Goal: Task Accomplishment & Management: Use online tool/utility

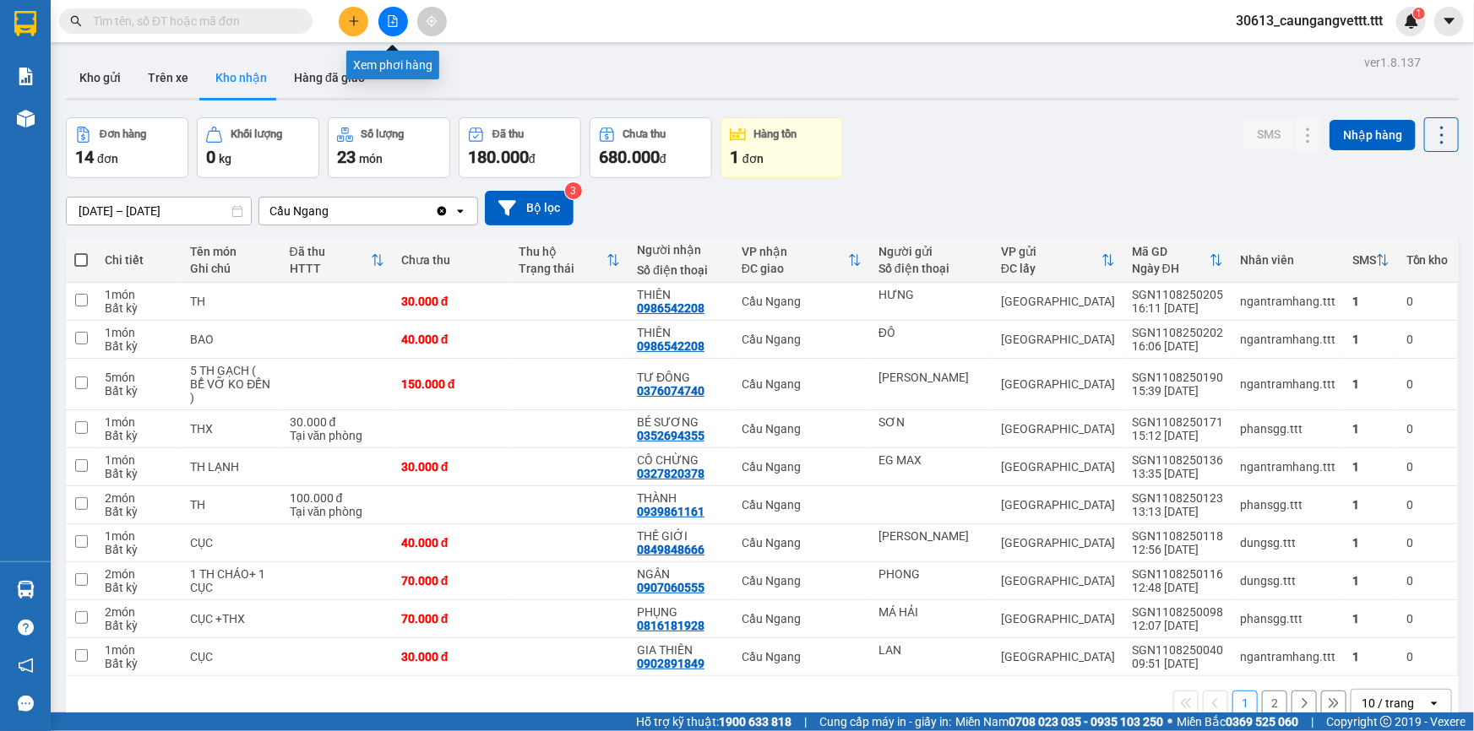
click at [383, 17] on button at bounding box center [393, 22] width 30 height 30
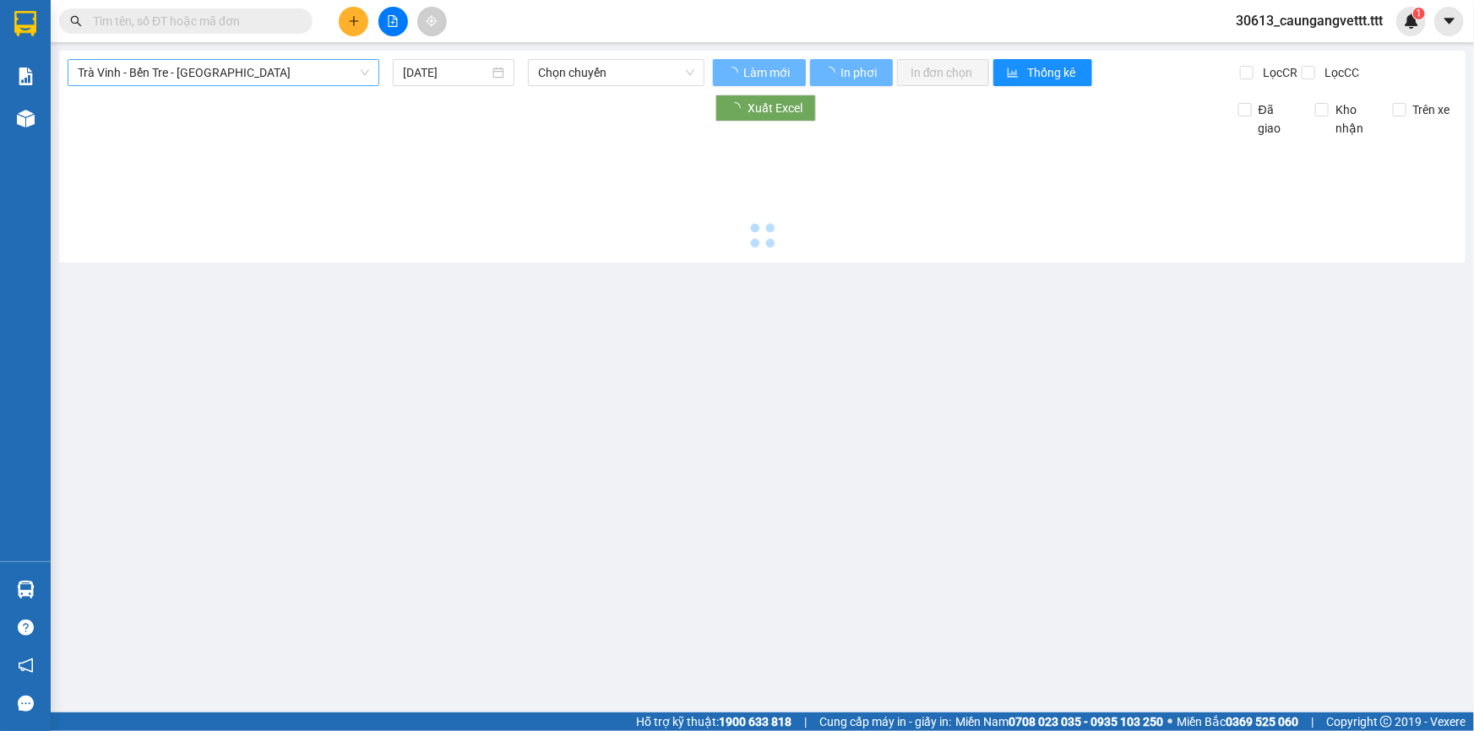
type input "[DATE]"
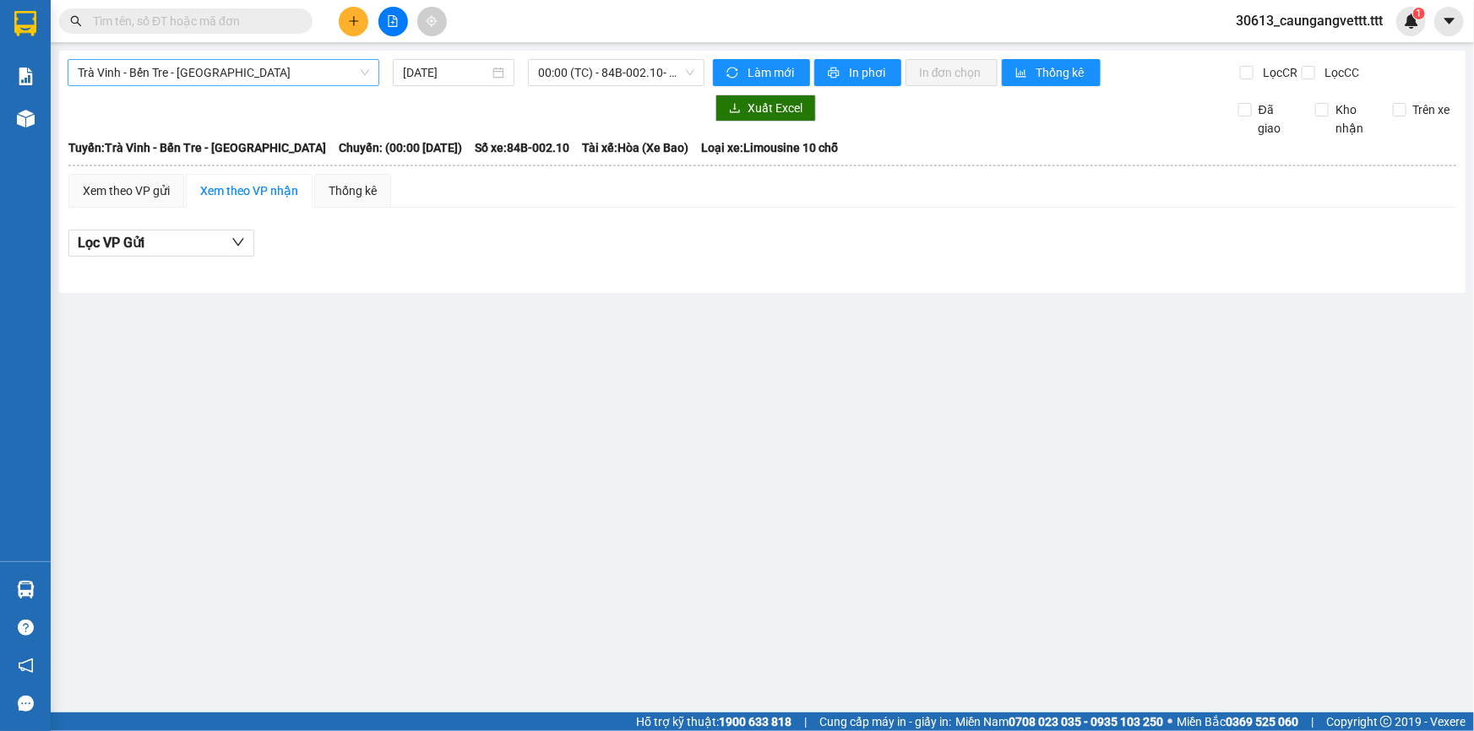
click at [267, 75] on span "Trà Vinh - Bến Tre - [GEOGRAPHIC_DATA]" at bounding box center [223, 72] width 291 height 25
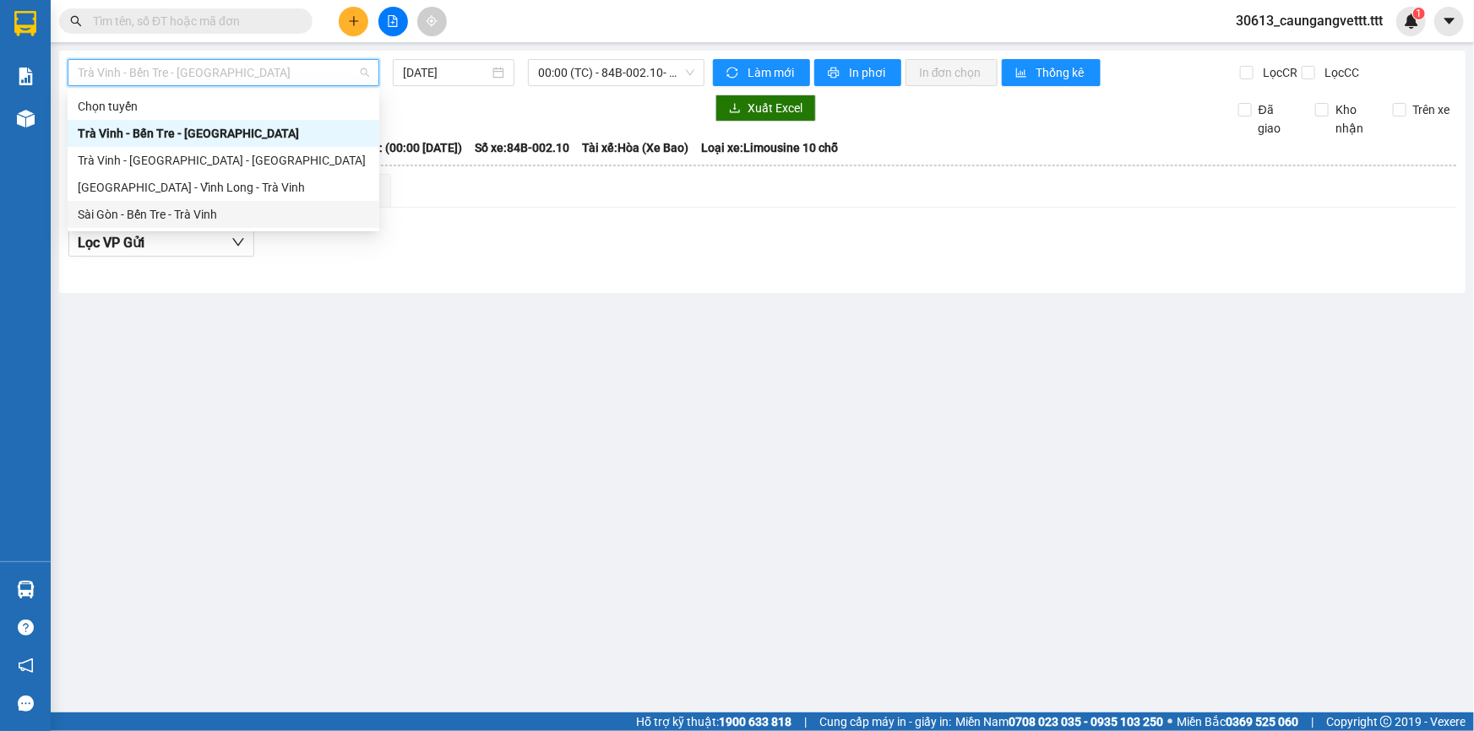
click at [216, 210] on div "Sài Gòn - Bến Tre - Trà Vinh" at bounding box center [223, 214] width 291 height 19
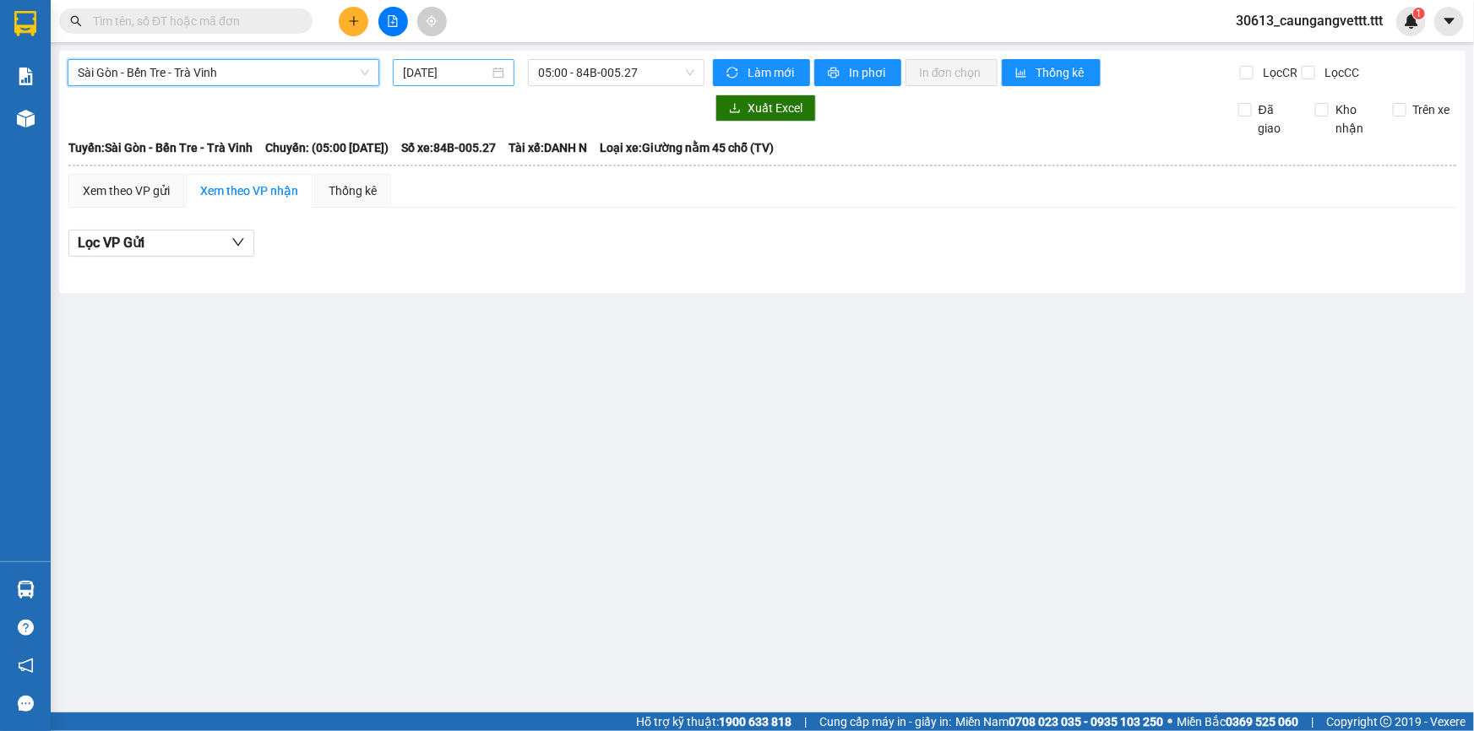
click at [414, 68] on input "[DATE]" at bounding box center [446, 72] width 86 height 19
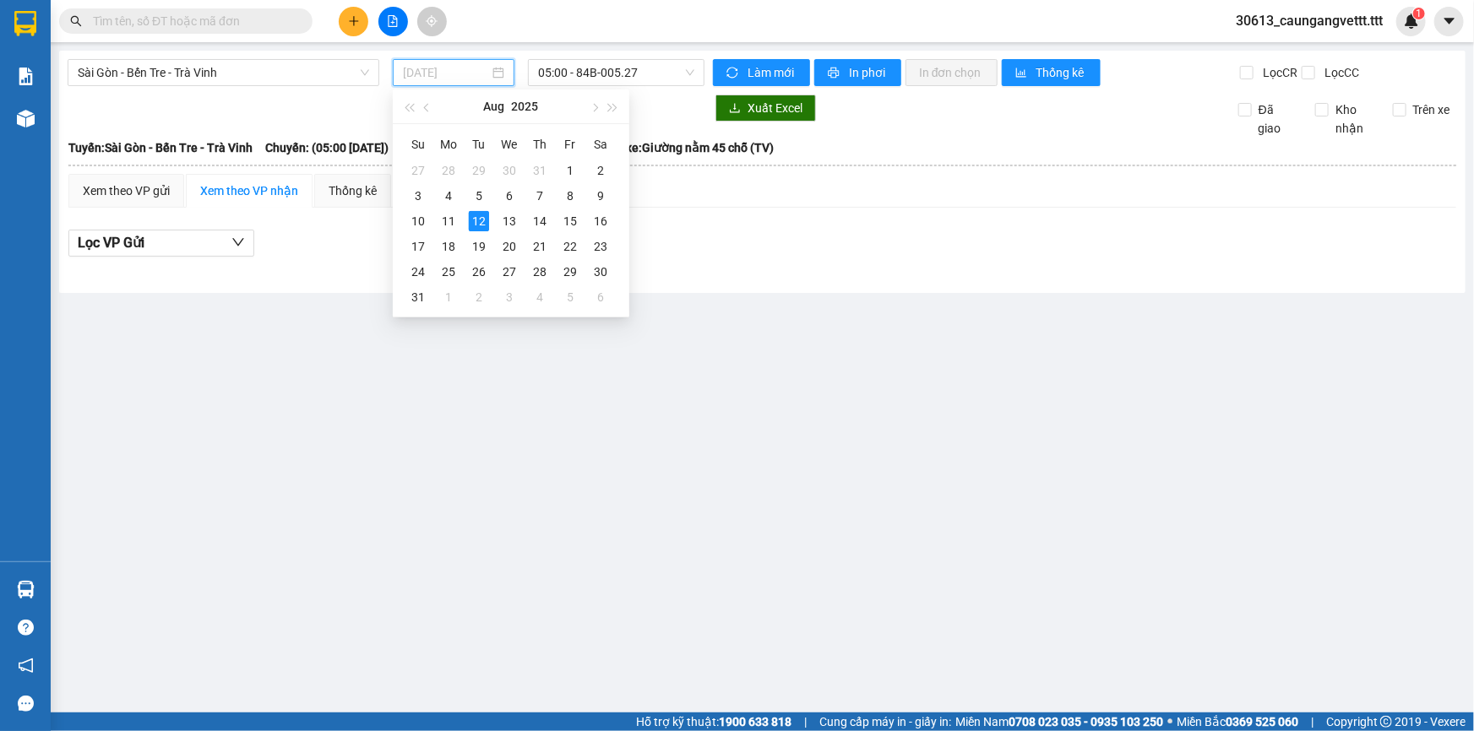
drag, startPoint x: 442, startPoint y: 224, endPoint x: 650, endPoint y: 37, distance: 279.9
click at [442, 223] on div "11" at bounding box center [448, 221] width 20 height 20
type input "[DATE]"
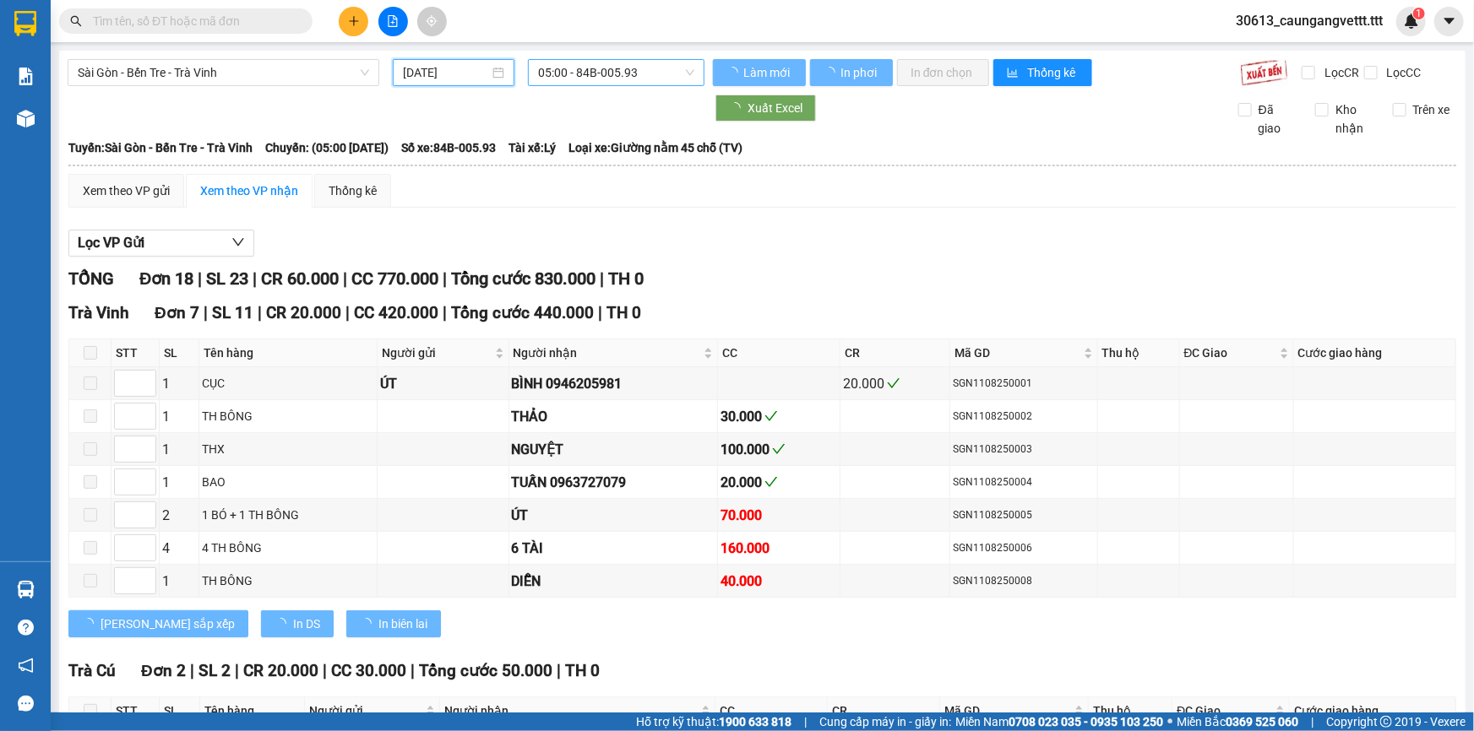
click at [612, 68] on span "05:00 - 84B-005.93" at bounding box center [616, 72] width 156 height 25
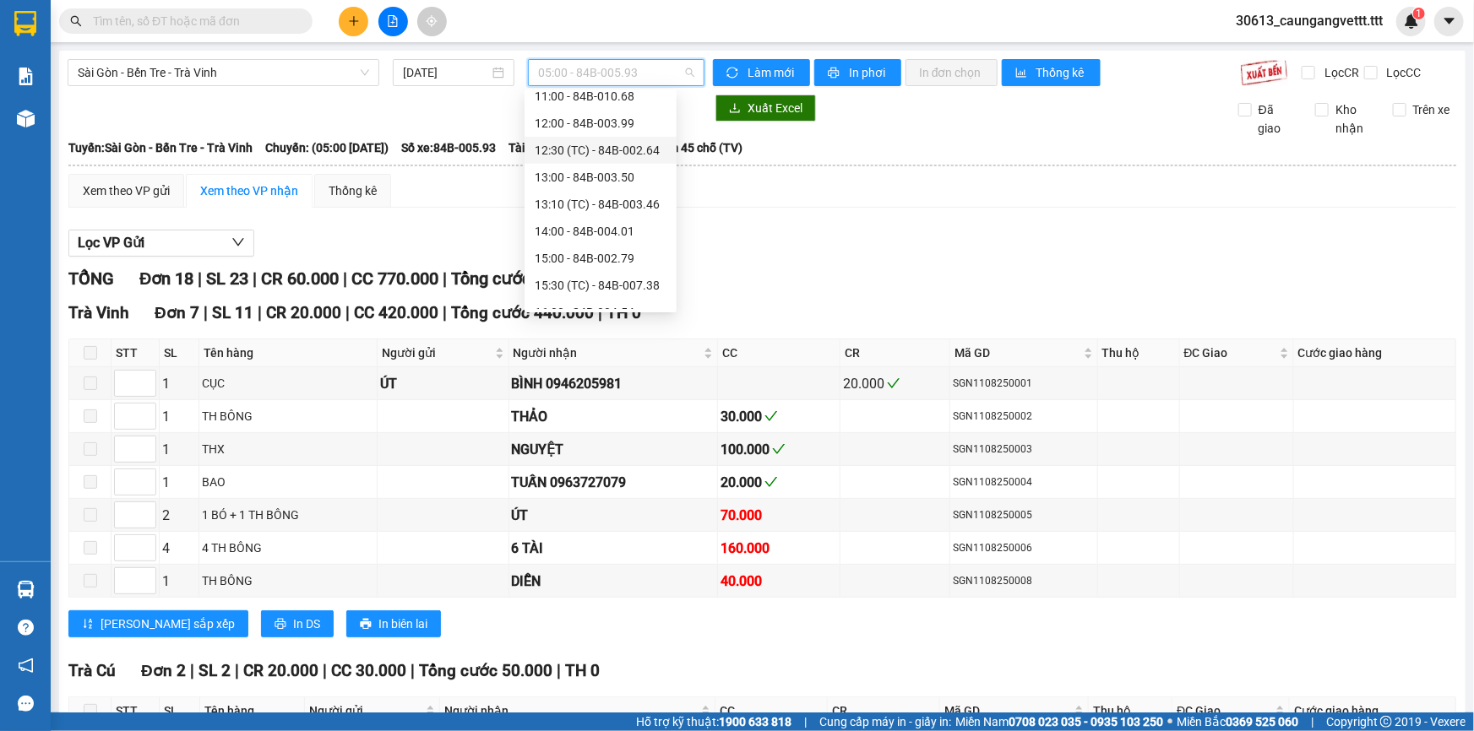
scroll to position [409, 0]
click at [562, 185] on div "17:00" at bounding box center [601, 184] width 132 height 19
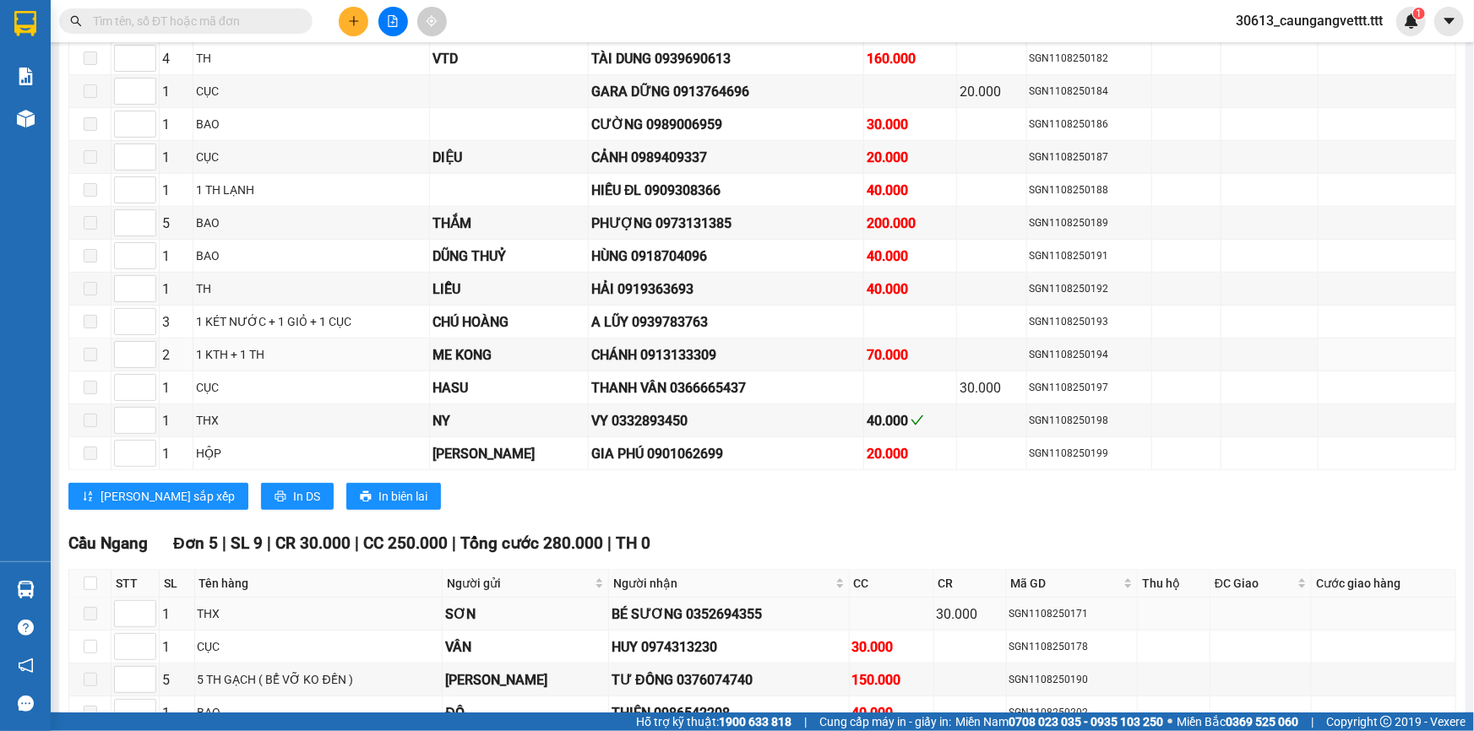
scroll to position [768, 0]
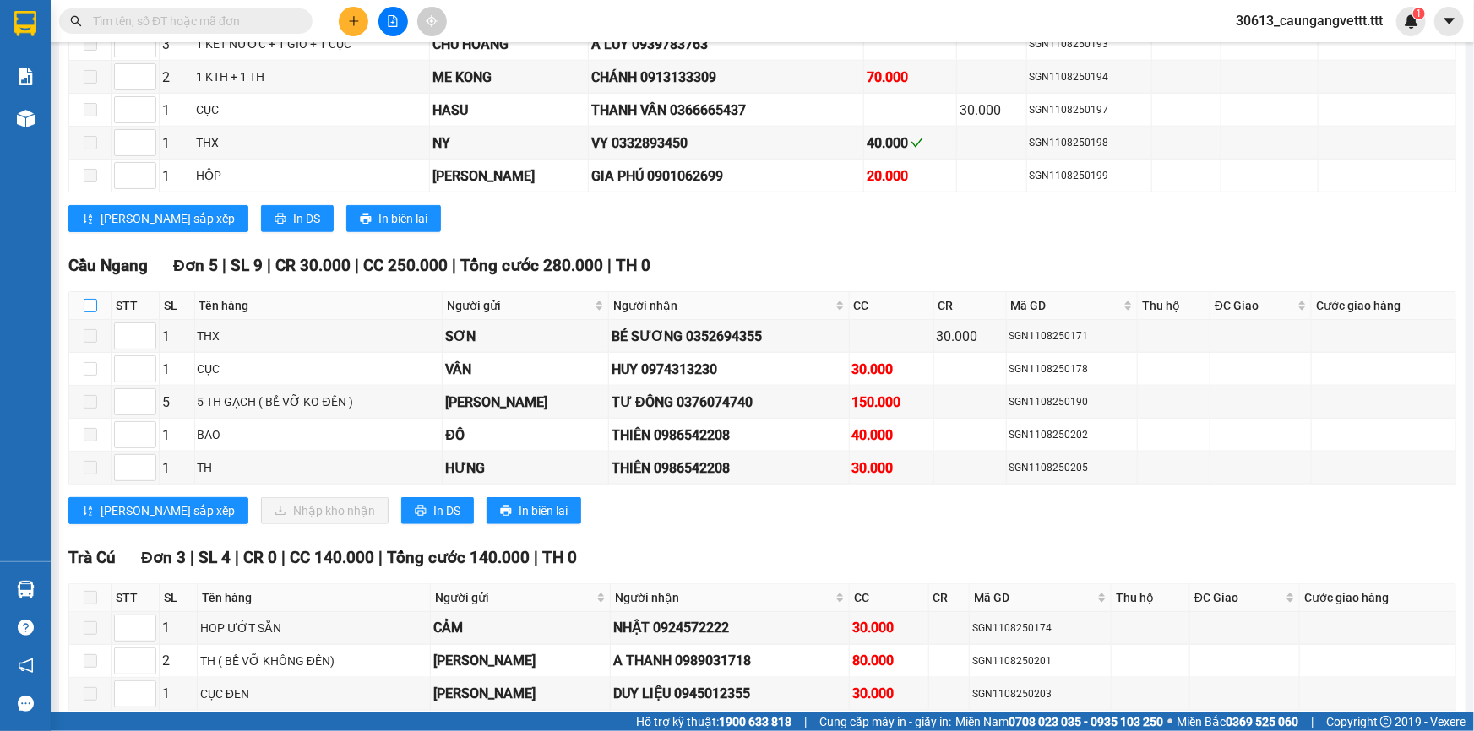
click at [87, 299] on input "checkbox" at bounding box center [91, 306] width 14 height 14
checkbox input "true"
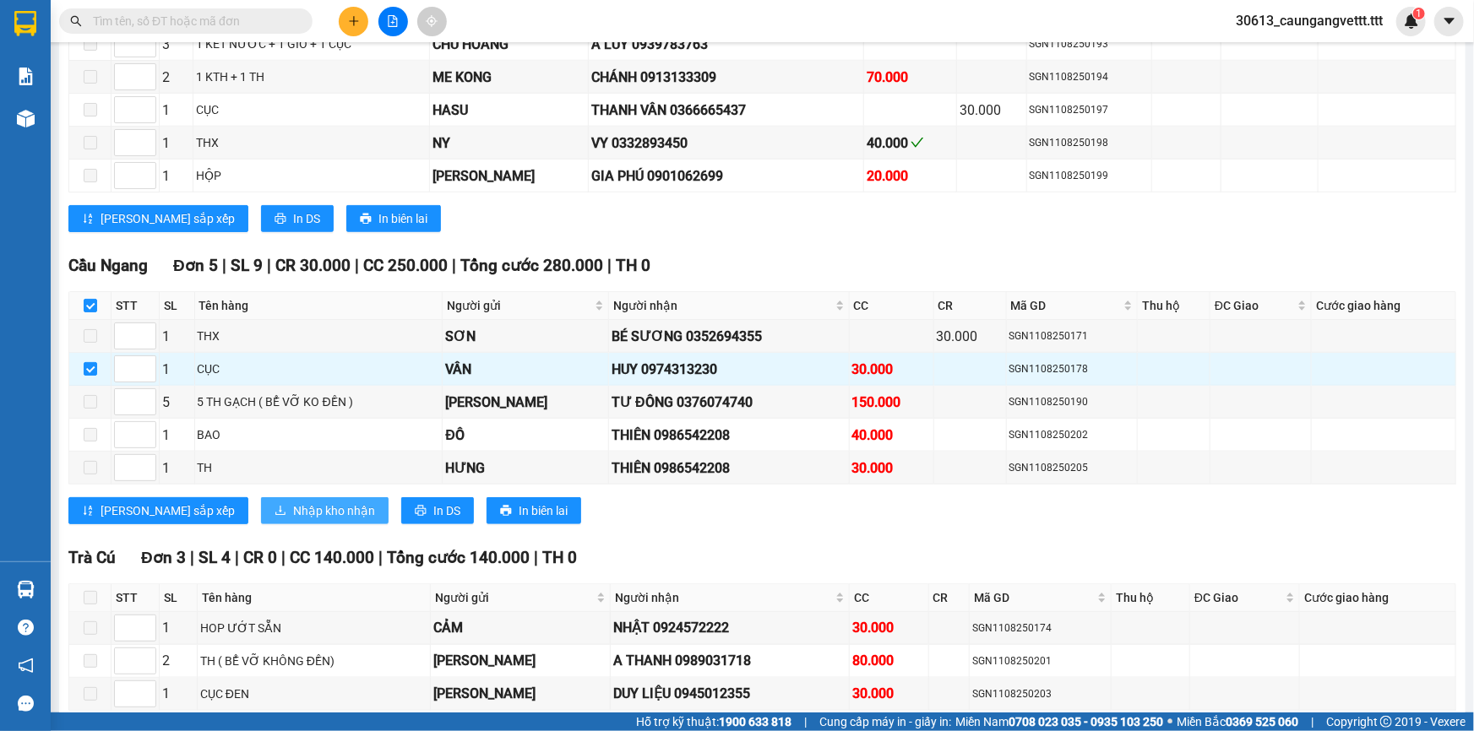
click at [293, 502] on span "Nhập kho nhận" at bounding box center [334, 511] width 82 height 19
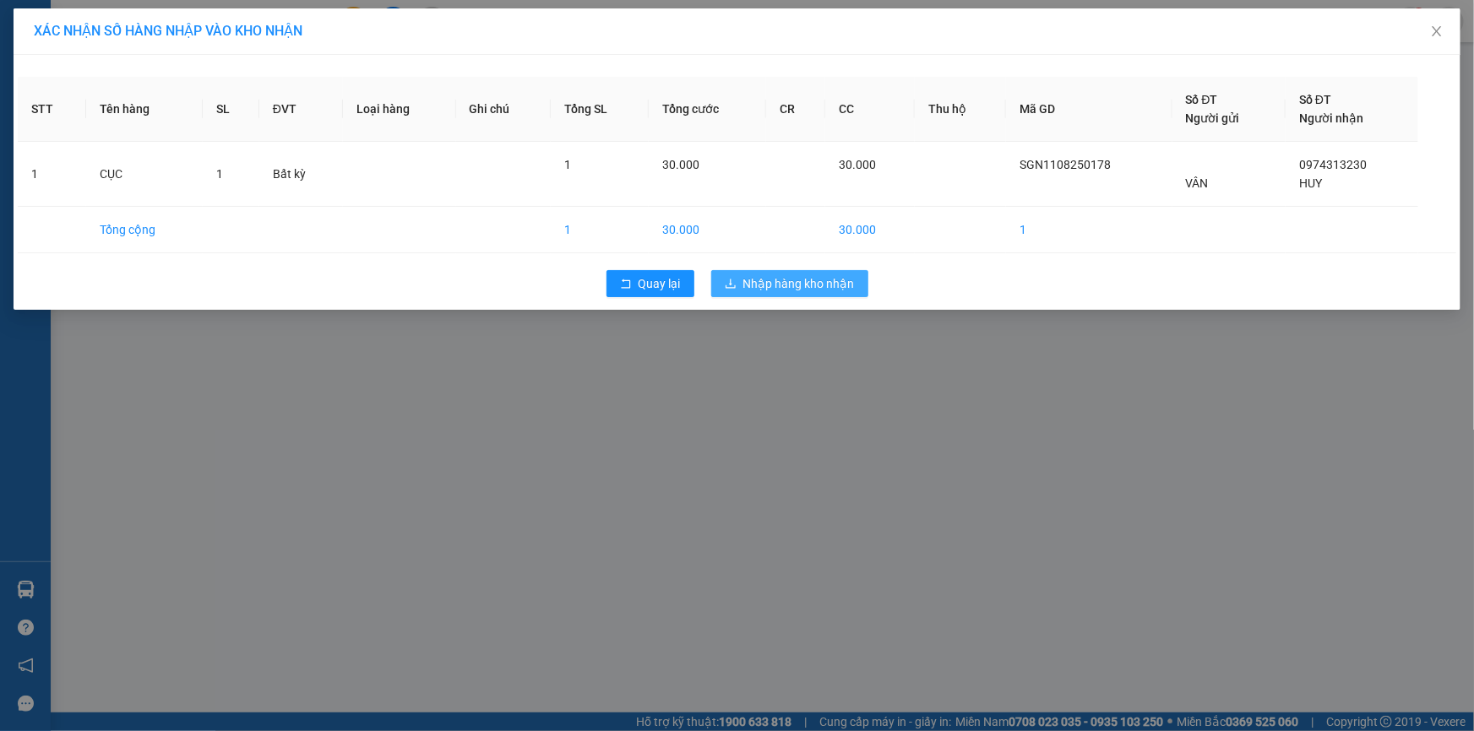
click at [768, 271] on button "Nhập hàng kho nhận" at bounding box center [789, 283] width 157 height 27
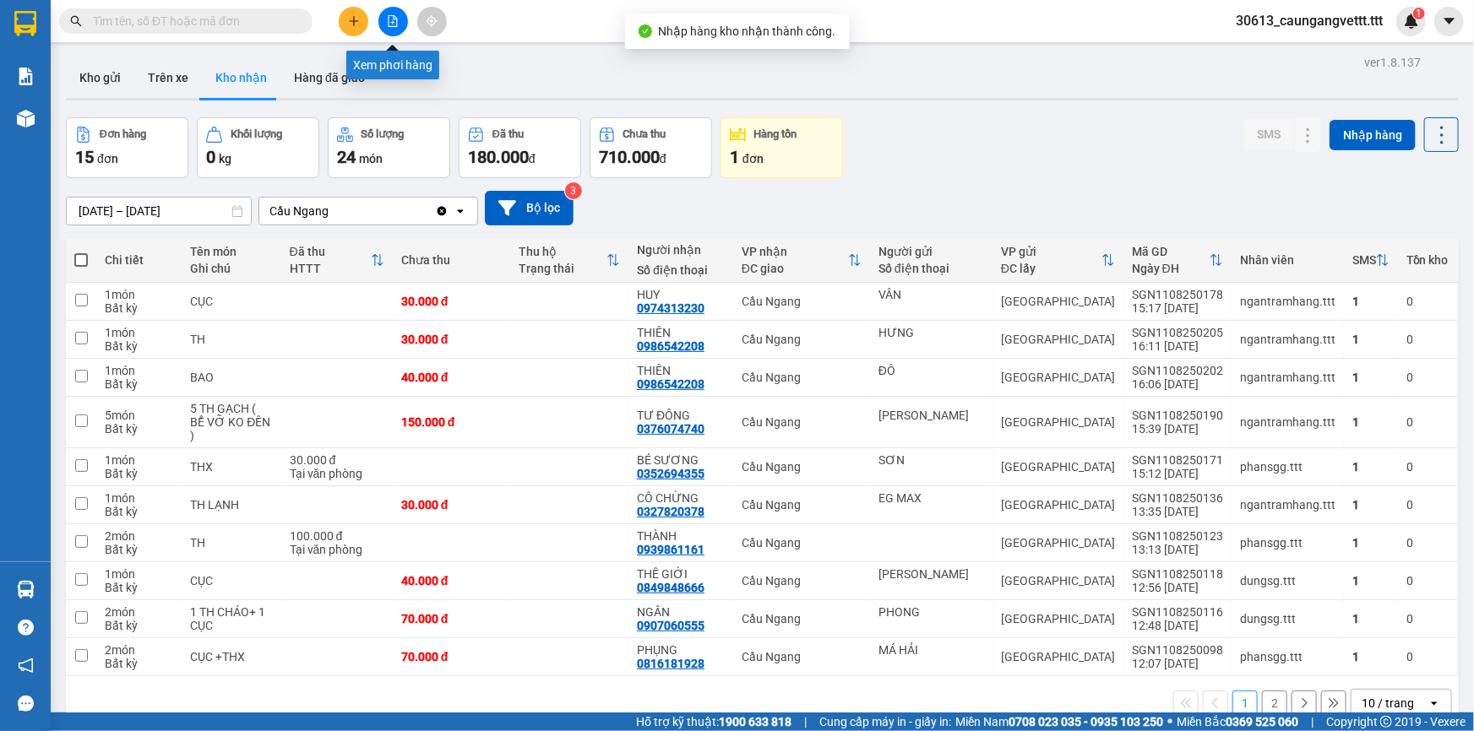
click at [388, 23] on icon "file-add" at bounding box center [393, 21] width 12 height 12
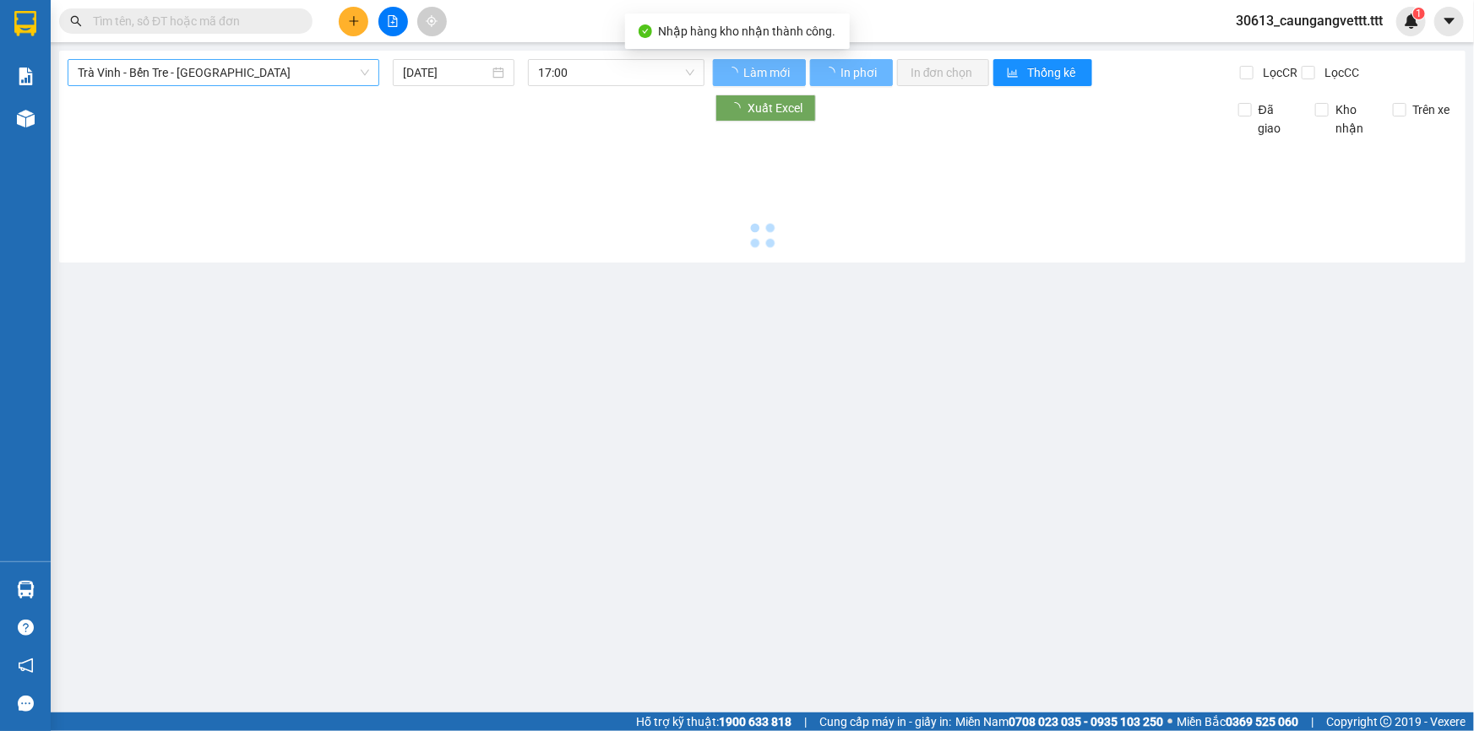
type input "[DATE]"
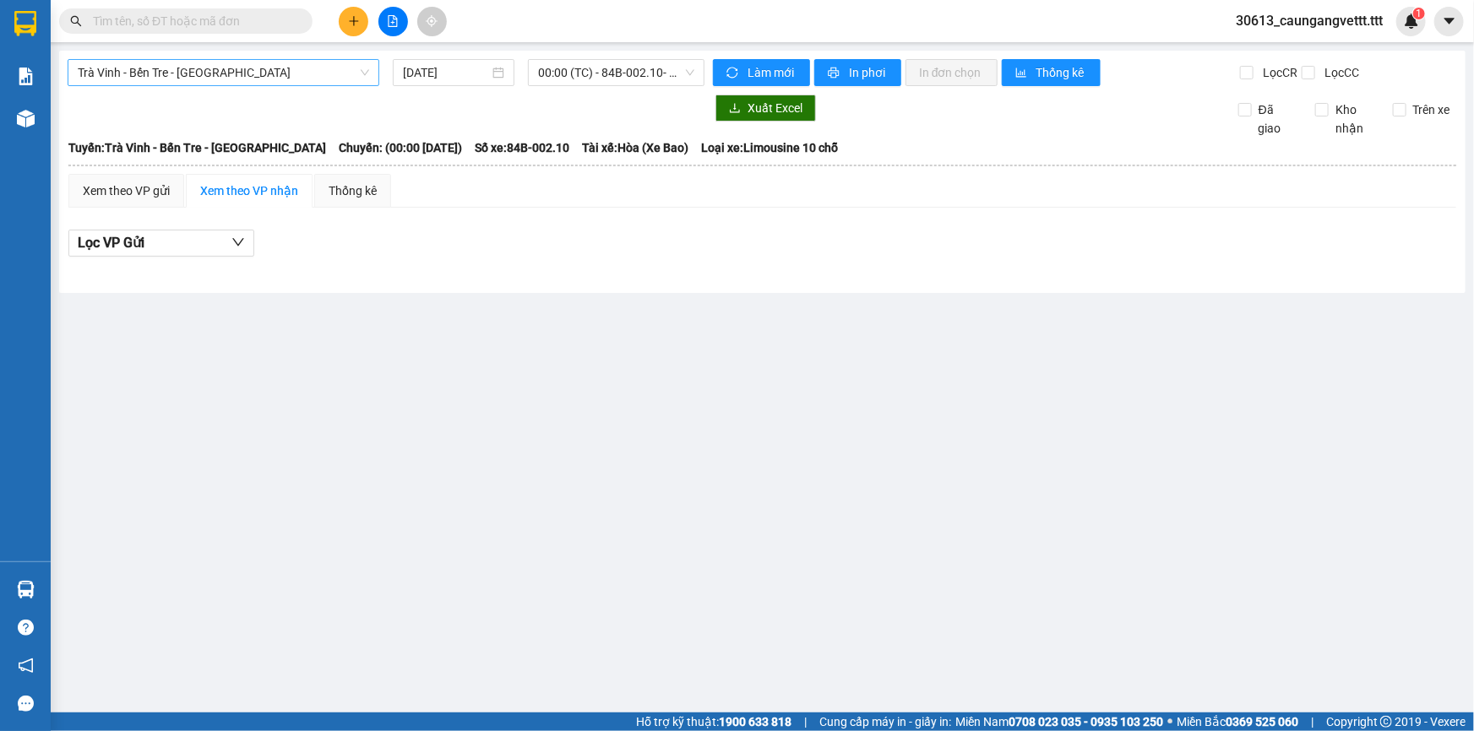
click at [219, 73] on span "Trà Vinh - Bến Tre - [GEOGRAPHIC_DATA]" at bounding box center [223, 72] width 291 height 25
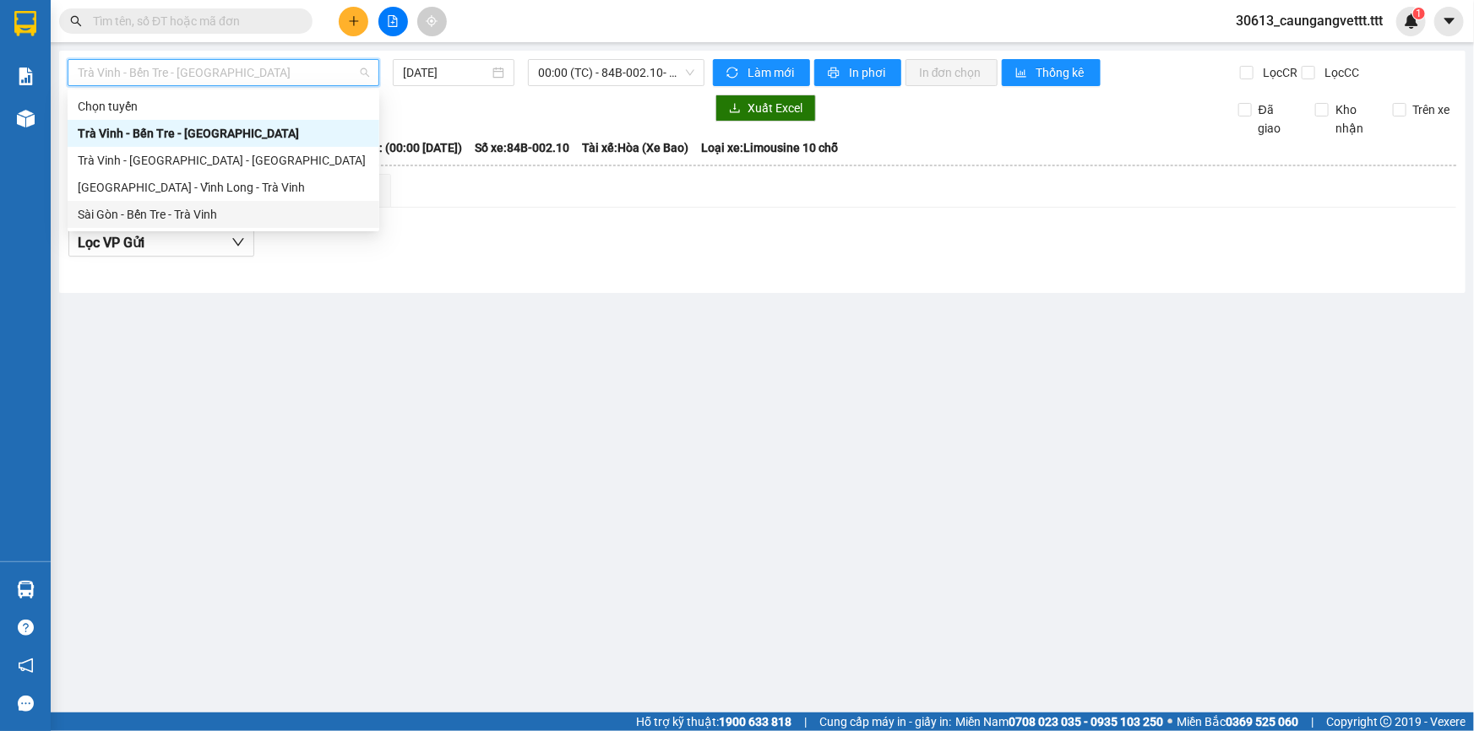
click at [192, 212] on div "Sài Gòn - Bến Tre - Trà Vinh" at bounding box center [223, 214] width 291 height 19
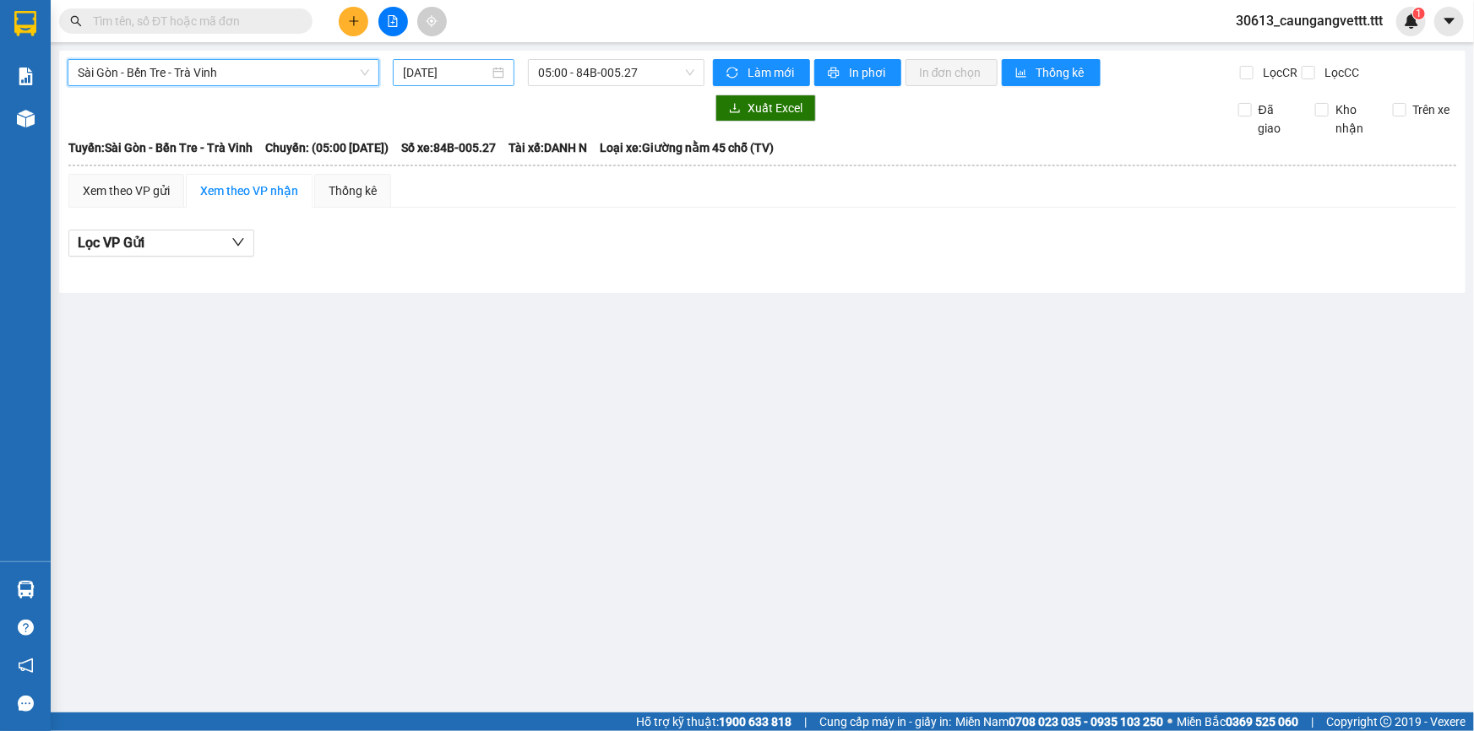
click at [408, 74] on input "[DATE]" at bounding box center [446, 72] width 86 height 19
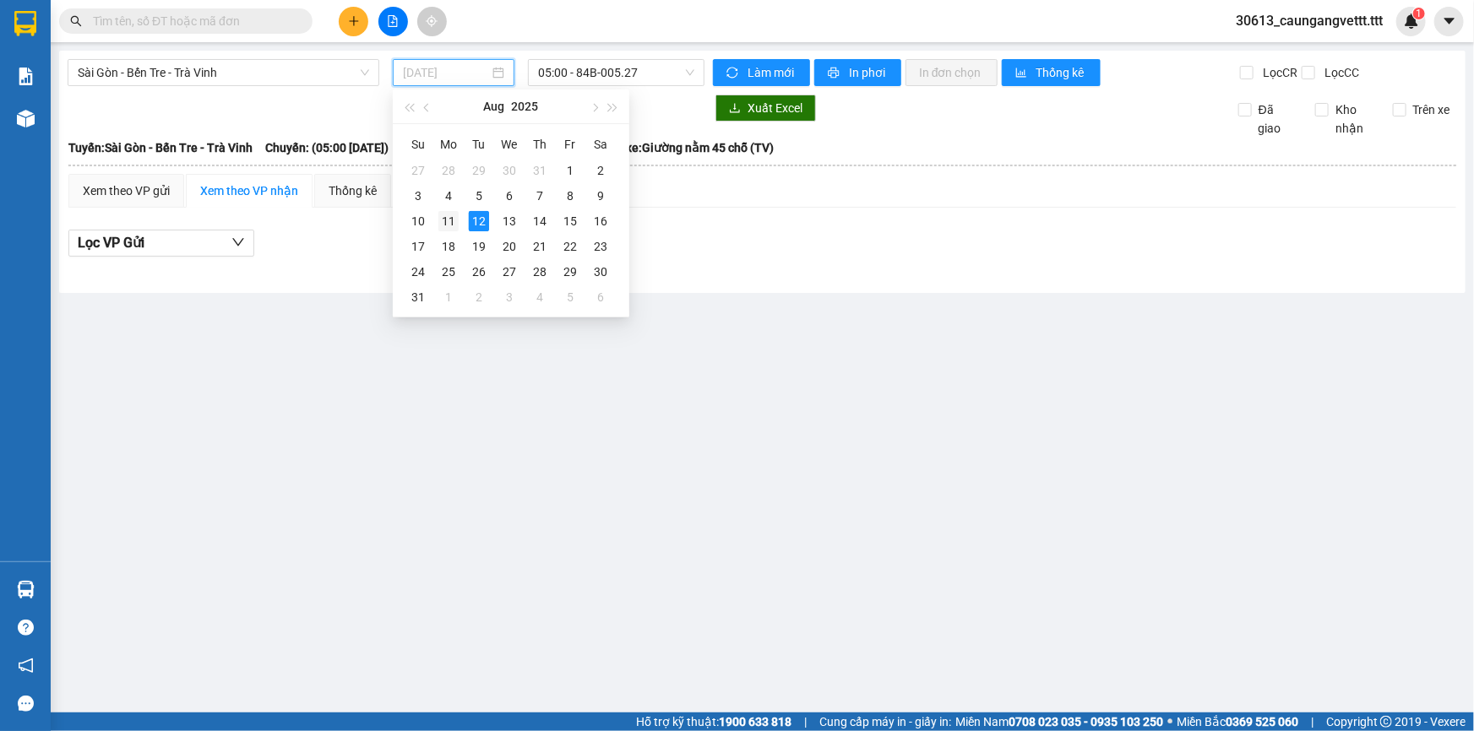
click at [438, 221] on div "11" at bounding box center [448, 221] width 20 height 20
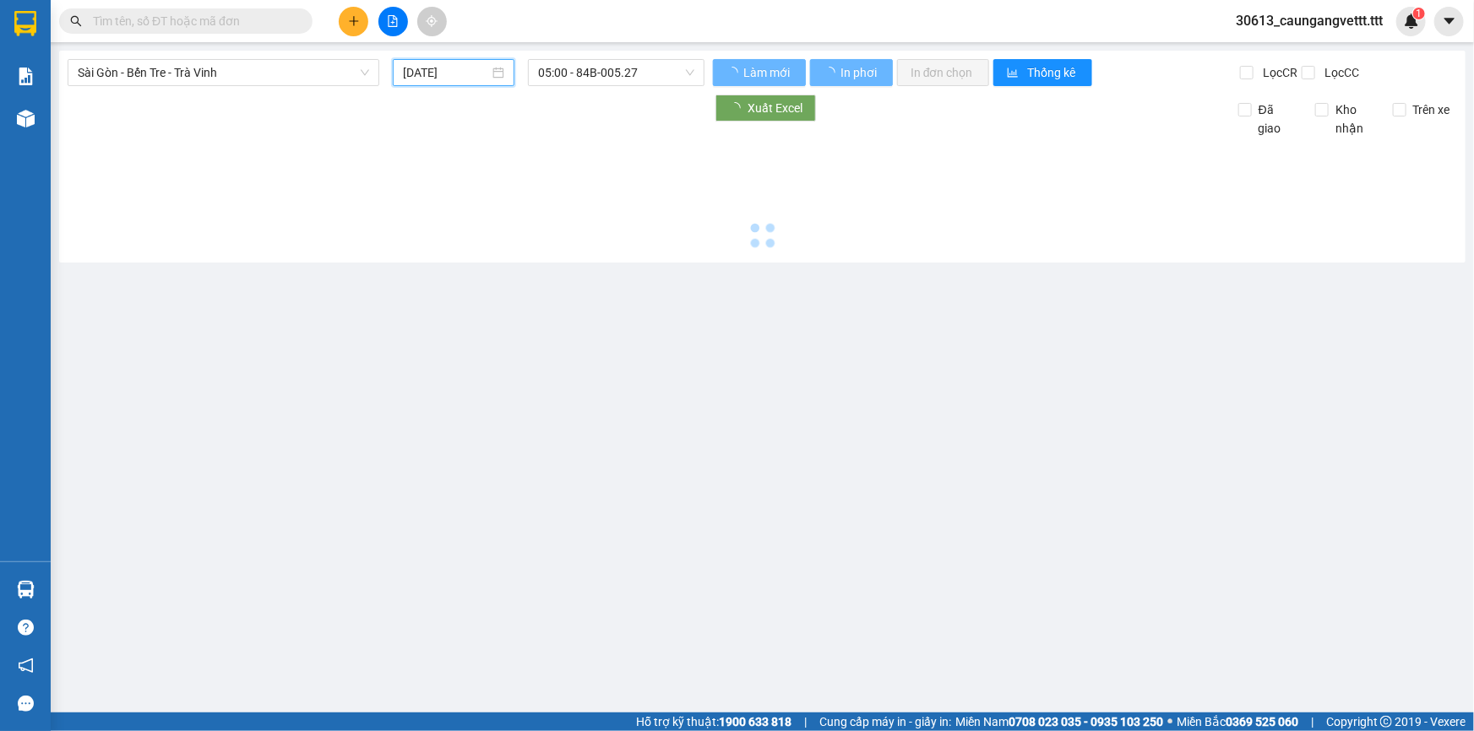
type input "[DATE]"
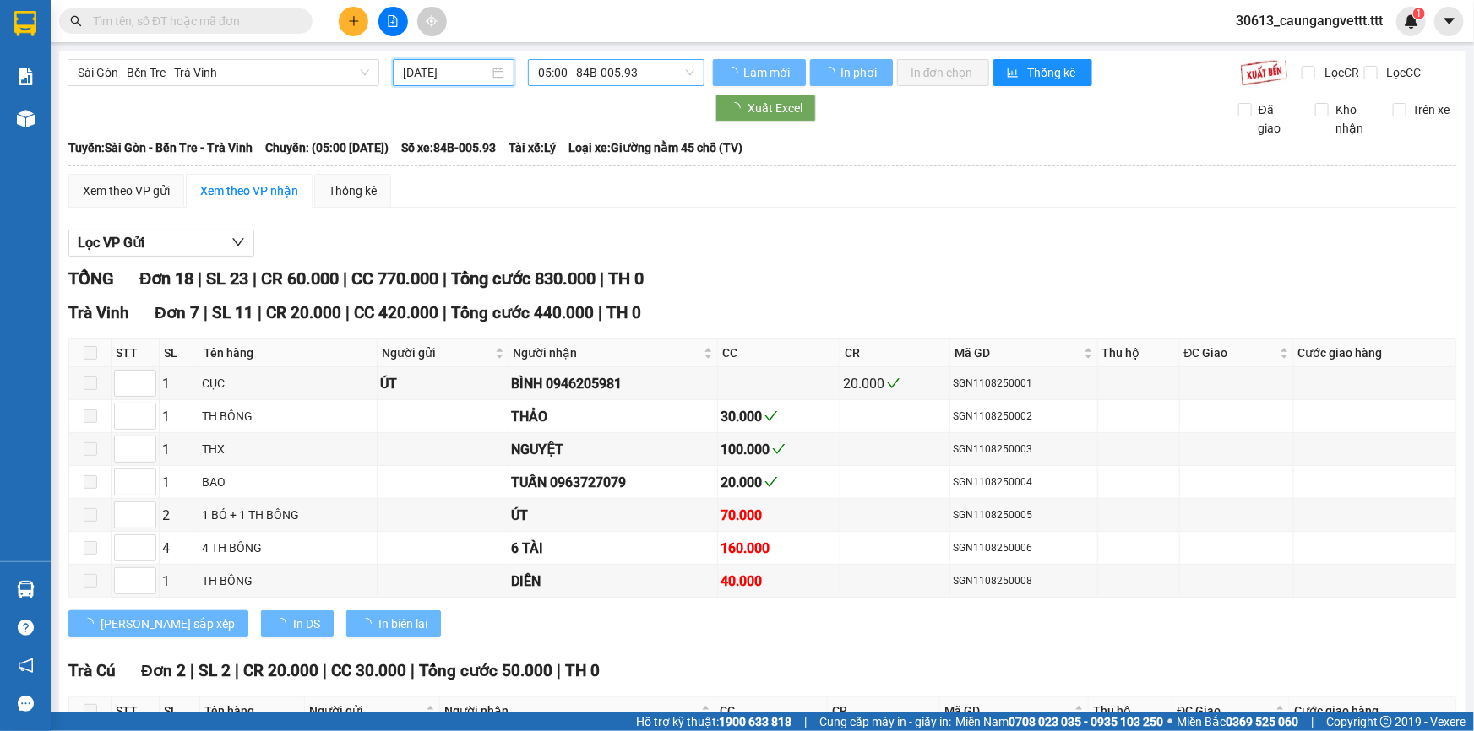
click at [550, 75] on span "05:00 - 84B-005.93" at bounding box center [616, 72] width 156 height 25
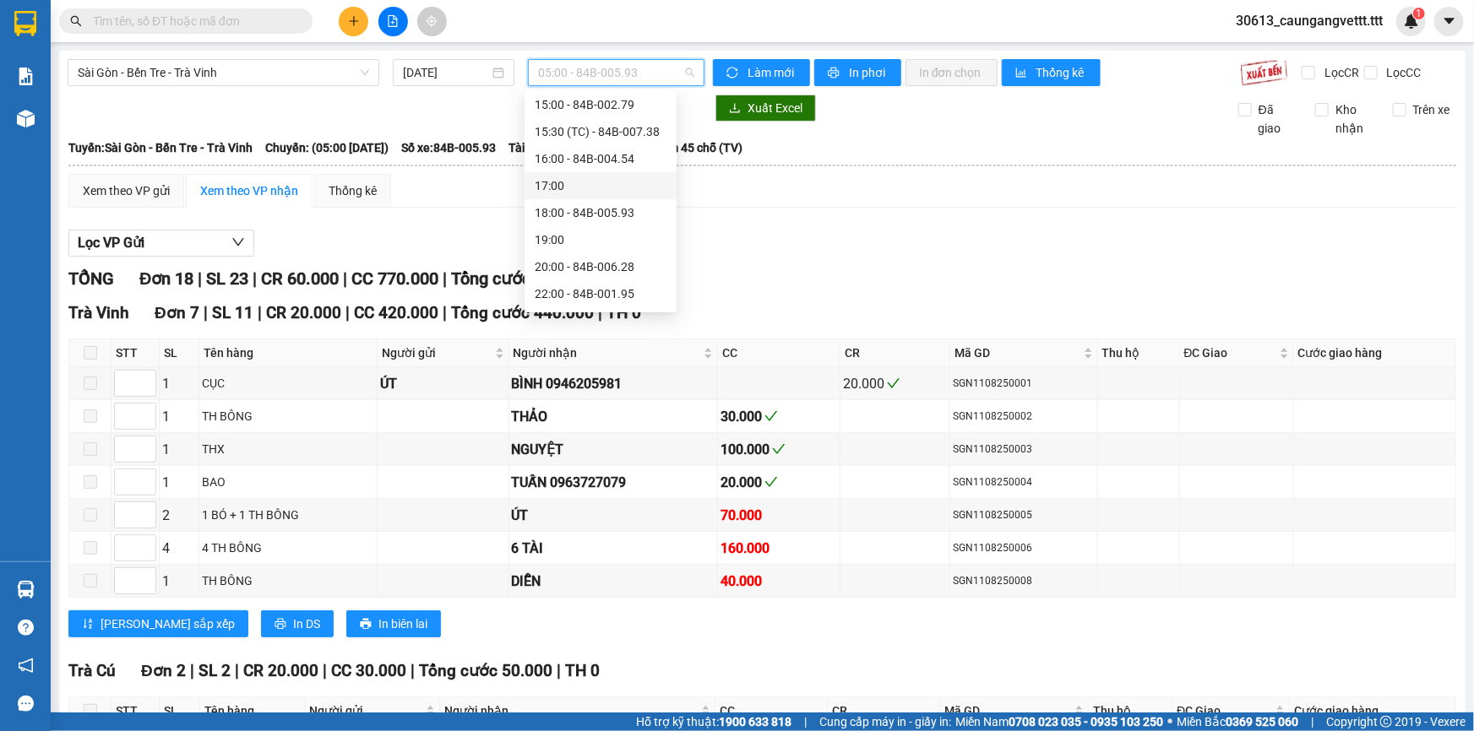
scroll to position [409, 0]
click at [566, 210] on div "18:00 - 84B-005.93" at bounding box center [601, 211] width 132 height 19
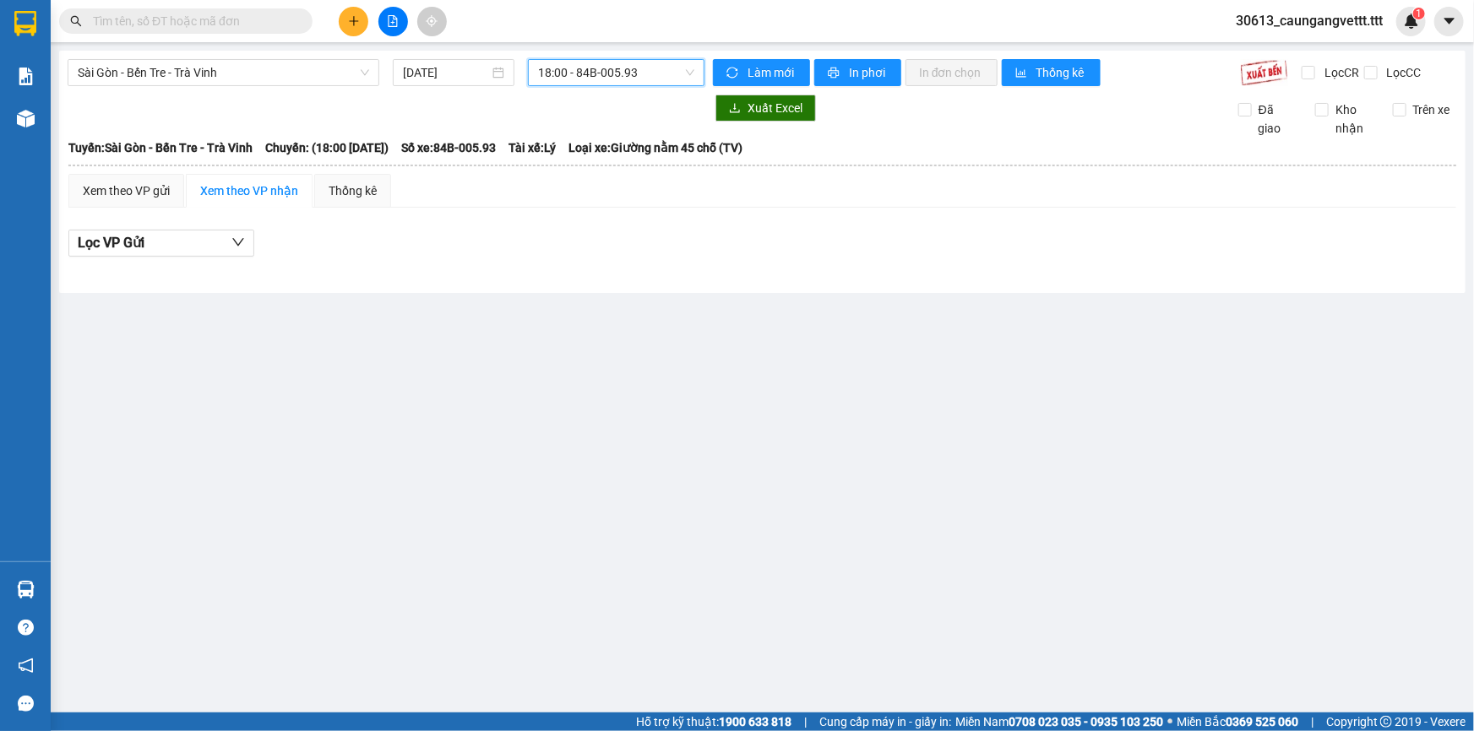
click at [578, 76] on span "18:00 - 84B-005.93" at bounding box center [616, 72] width 156 height 25
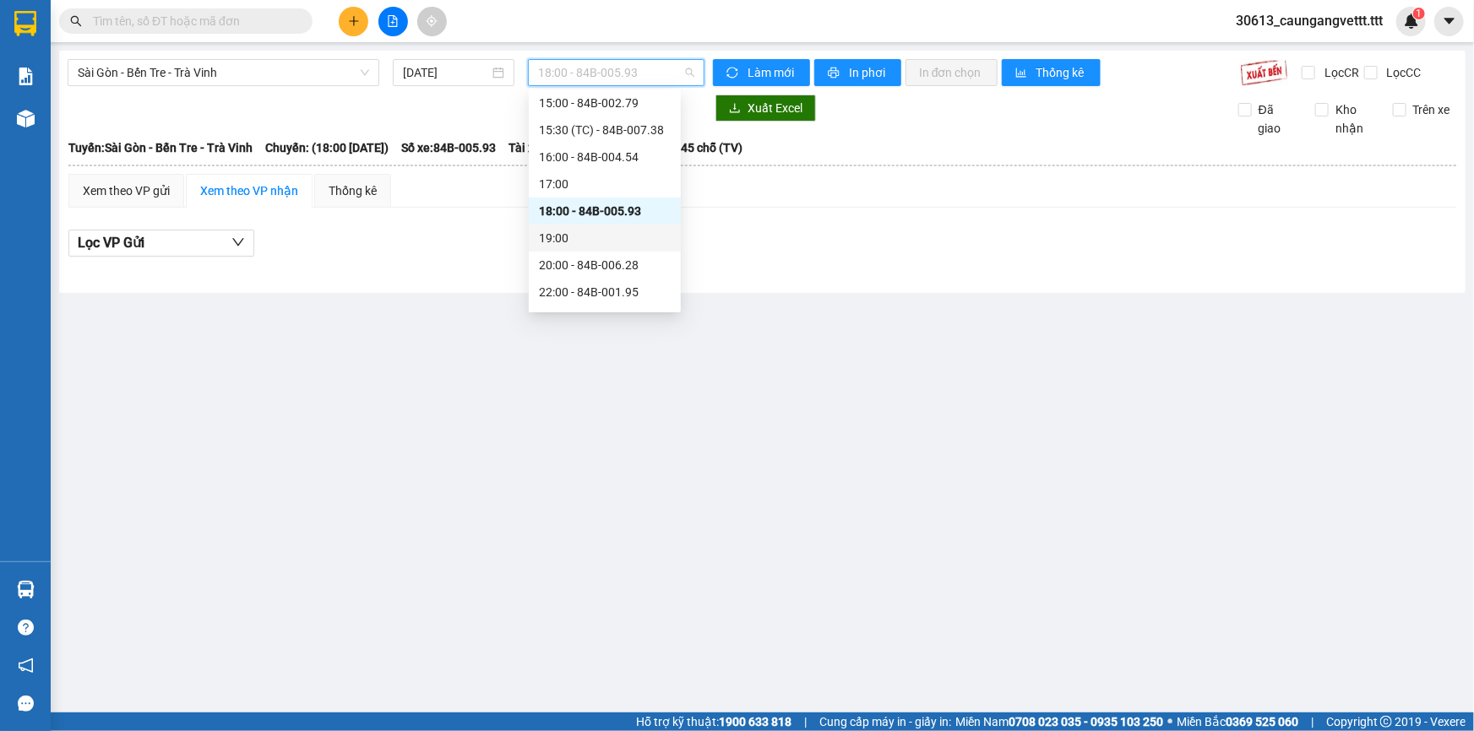
click at [568, 236] on div "19:00" at bounding box center [605, 238] width 132 height 19
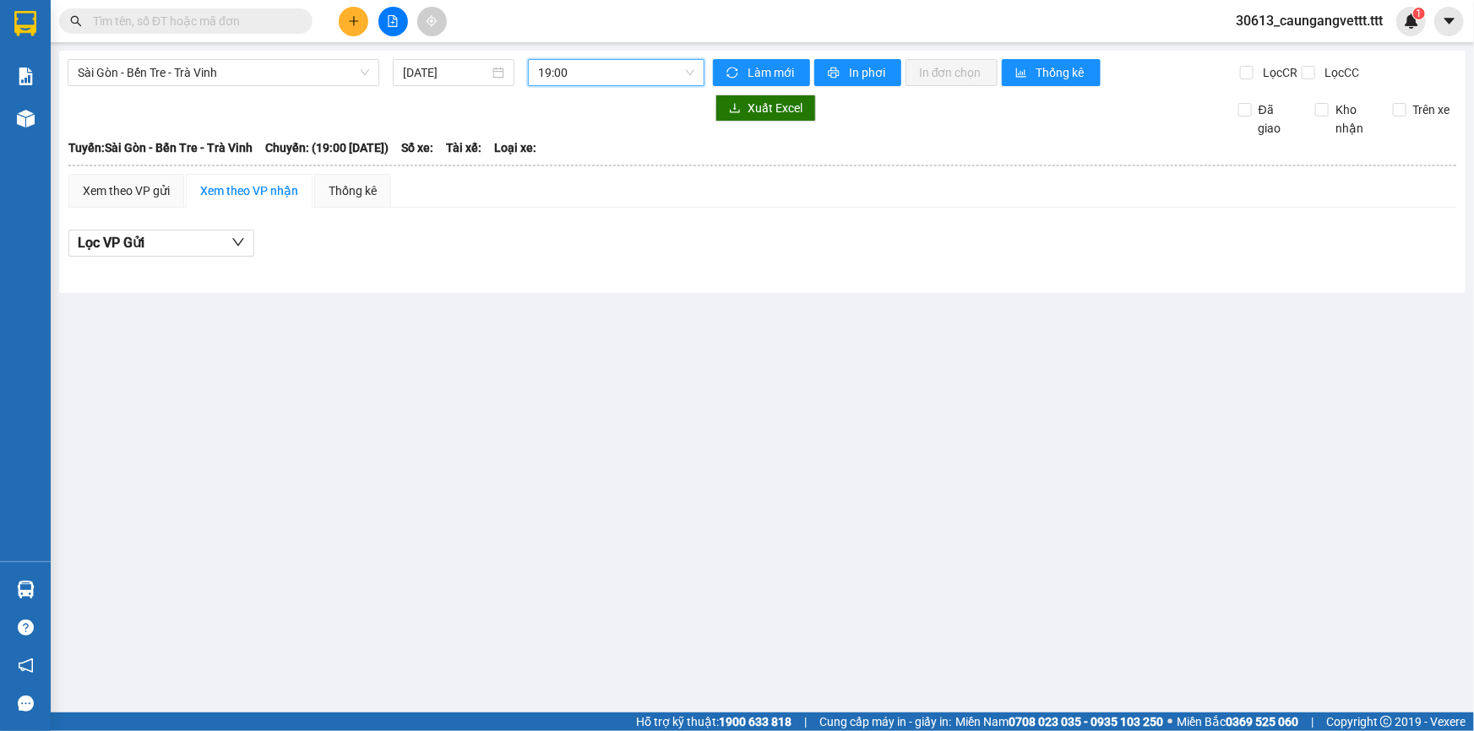
click at [577, 69] on span "19:00" at bounding box center [616, 72] width 156 height 25
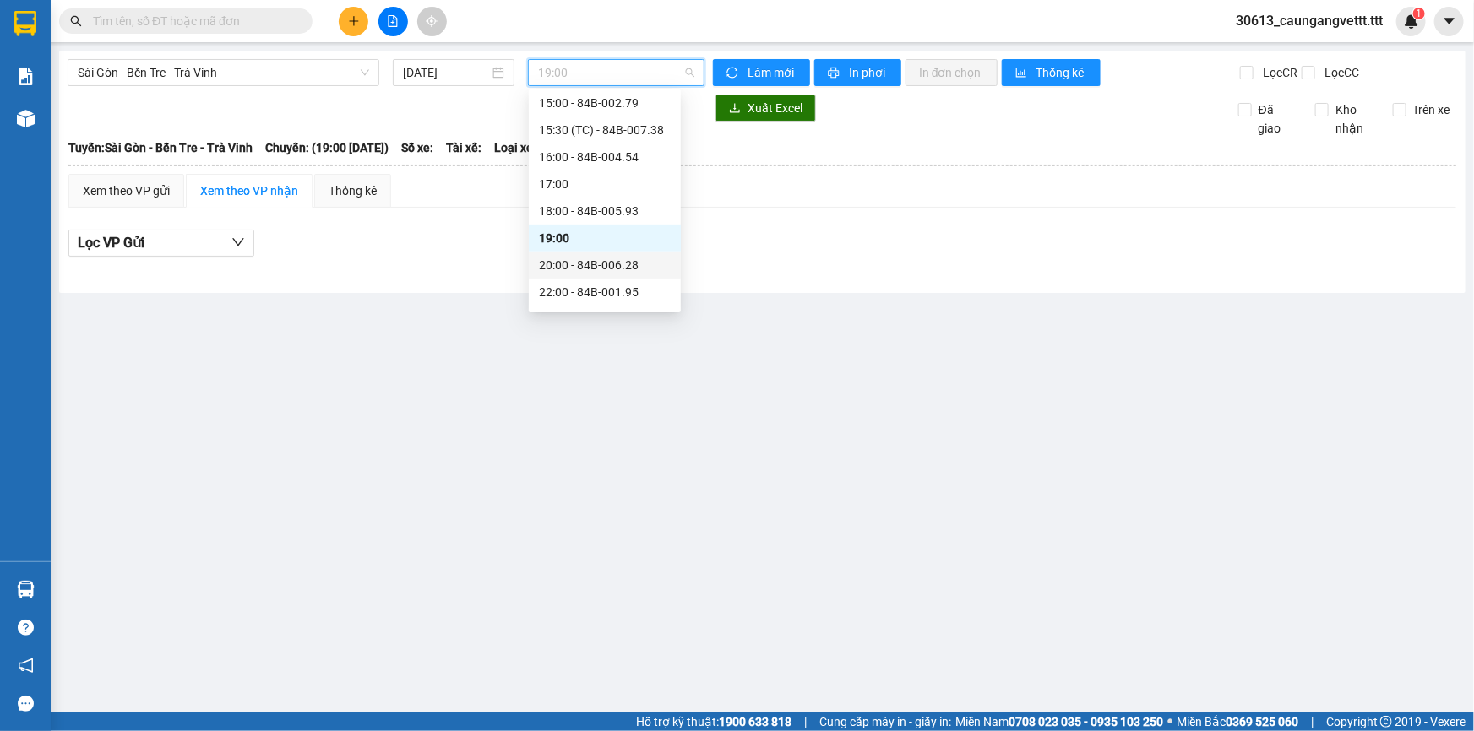
click at [581, 263] on div "20:00 - 84B-006.28" at bounding box center [605, 265] width 132 height 19
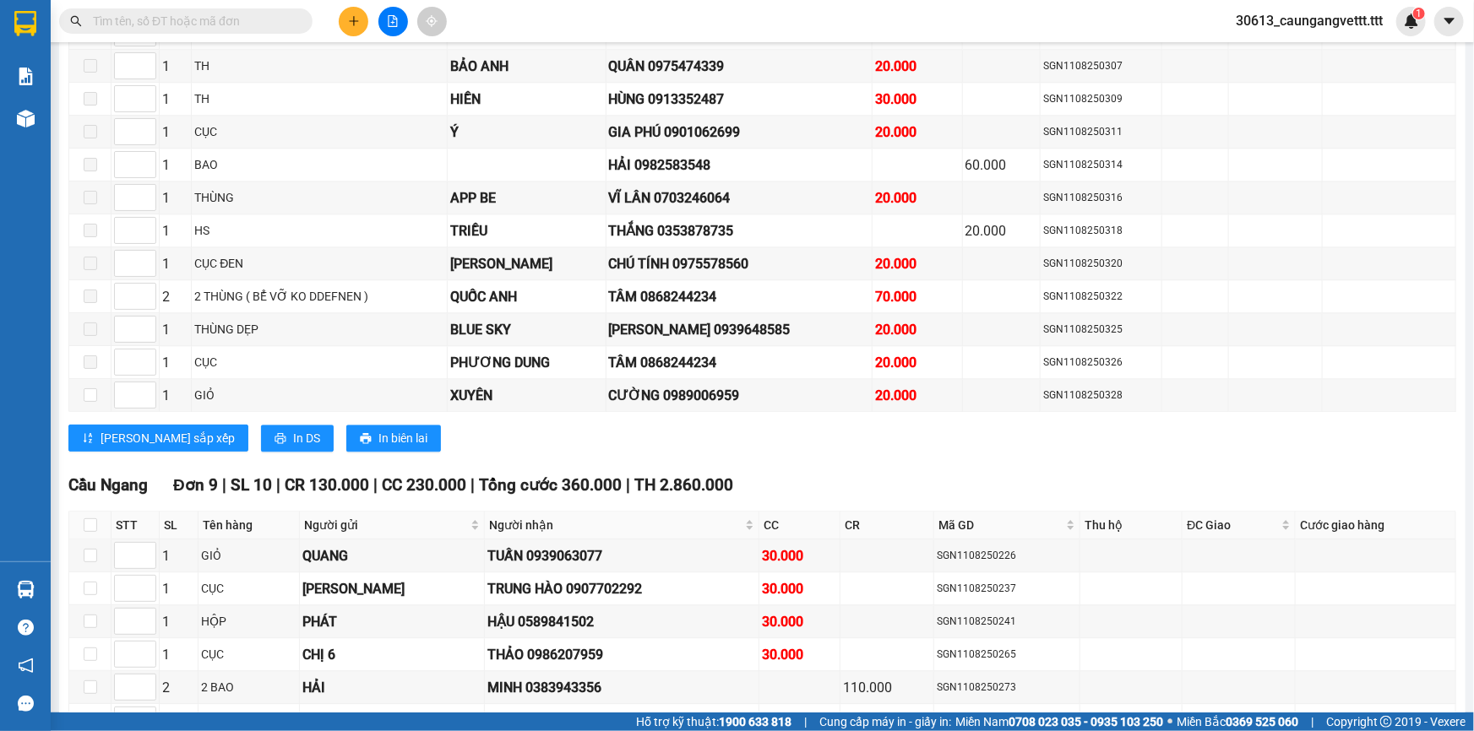
scroll to position [2098, 0]
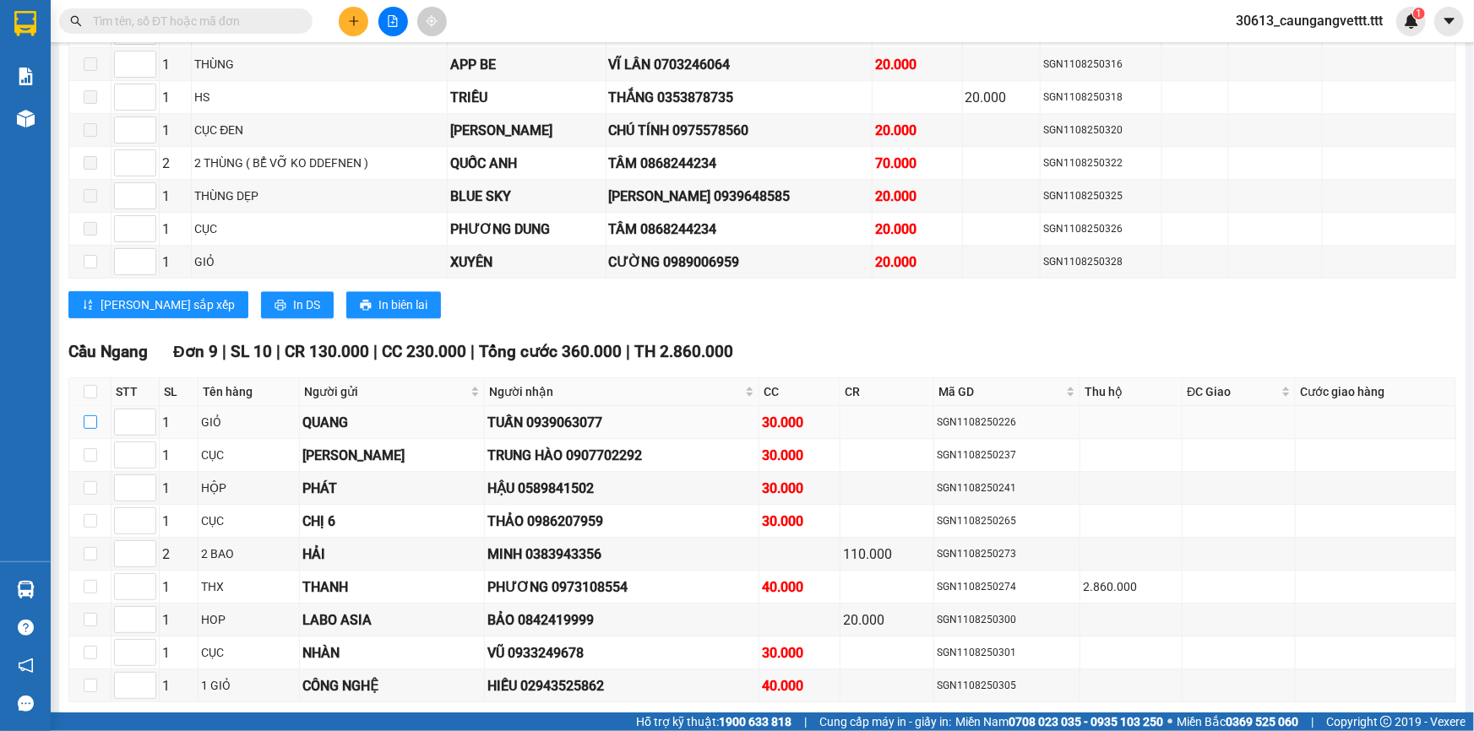
click at [90, 416] on input "checkbox" at bounding box center [91, 423] width 14 height 14
checkbox input "true"
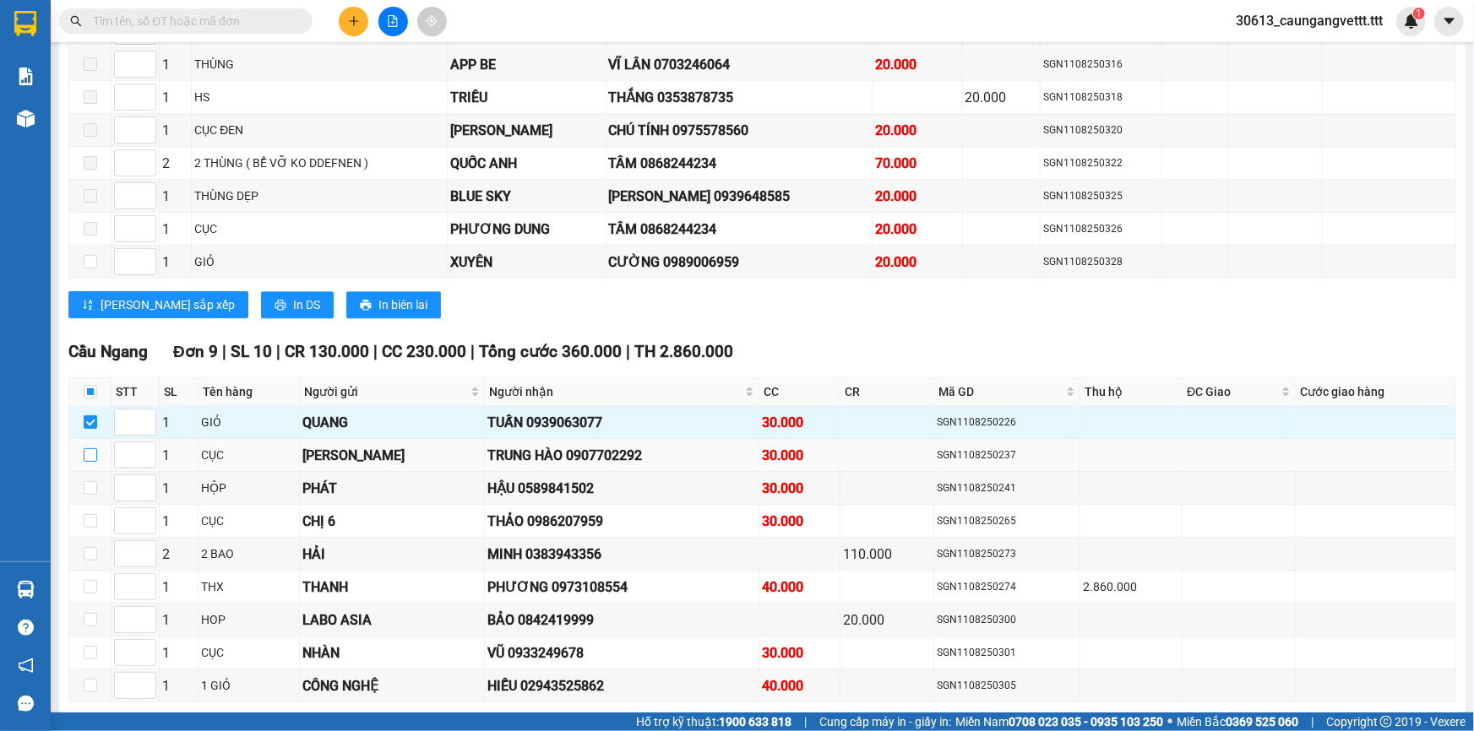
click at [88, 448] on input "checkbox" at bounding box center [91, 455] width 14 height 14
checkbox input "true"
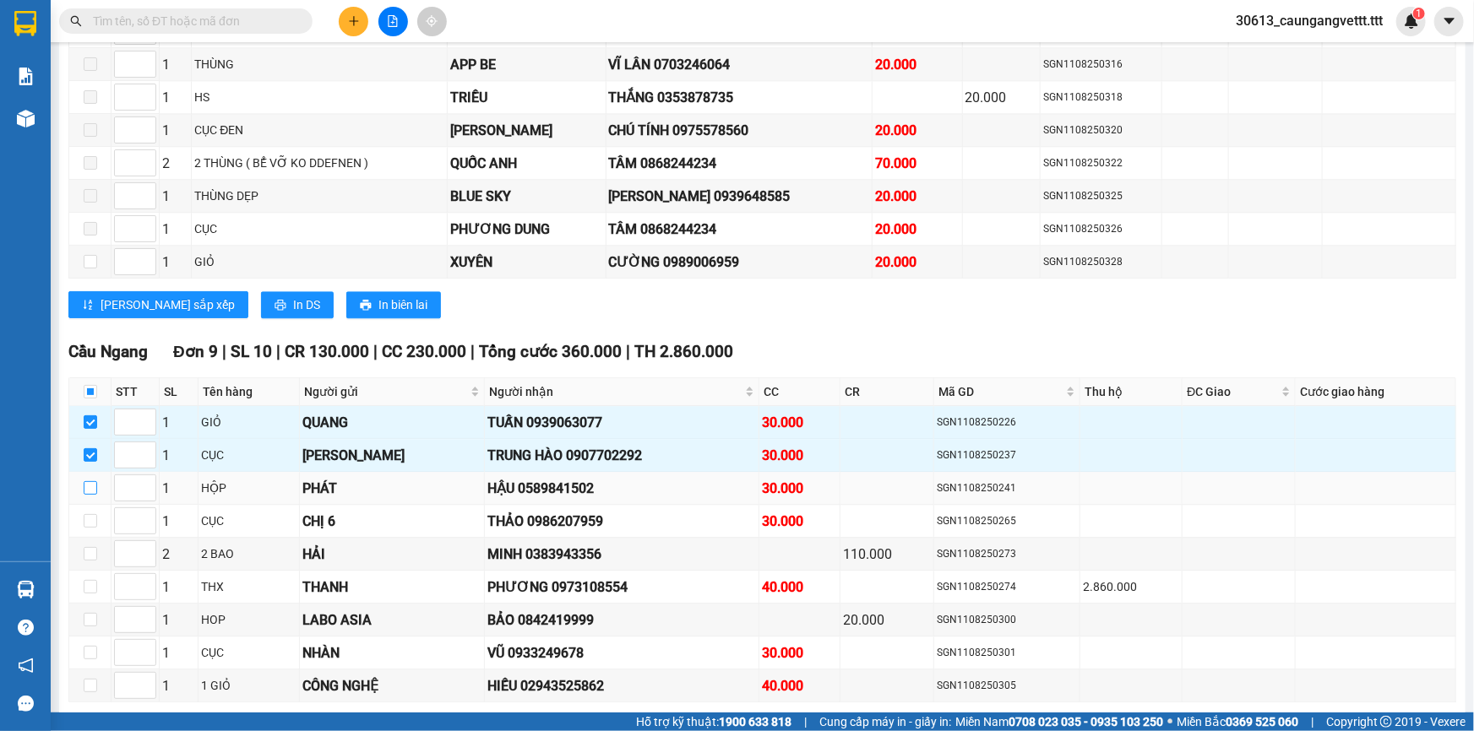
click at [90, 481] on input "checkbox" at bounding box center [91, 488] width 14 height 14
checkbox input "true"
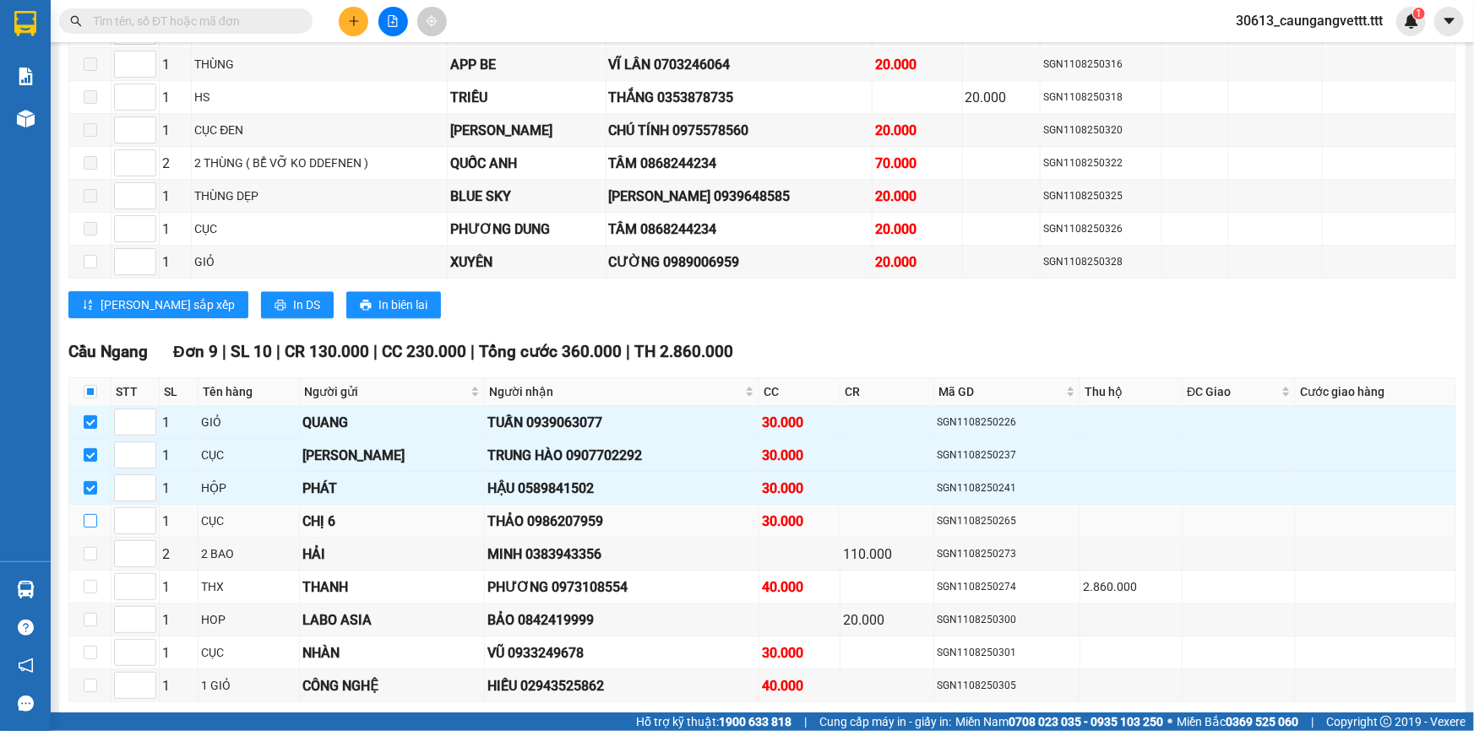
click at [90, 514] on input "checkbox" at bounding box center [91, 521] width 14 height 14
checkbox input "true"
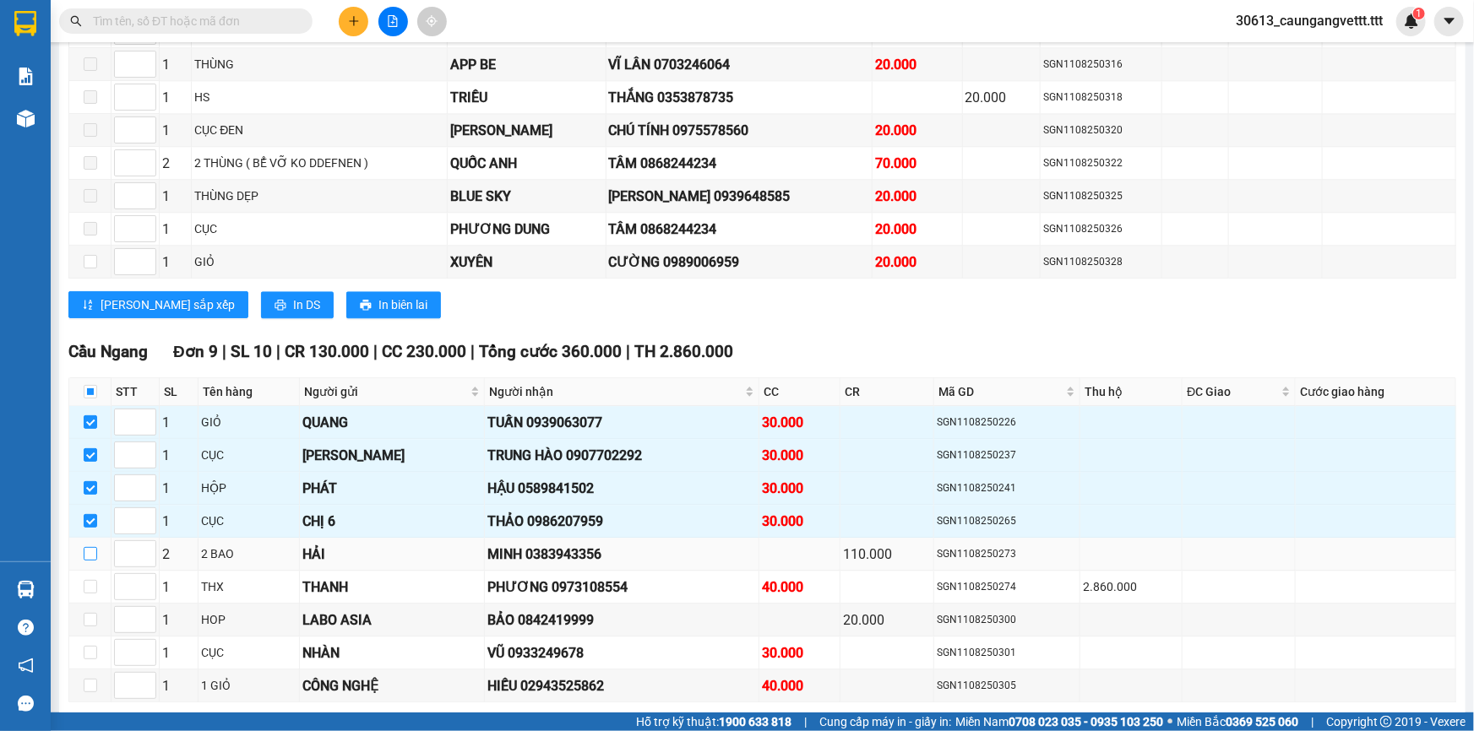
click at [86, 547] on input "checkbox" at bounding box center [91, 554] width 14 height 14
checkbox input "true"
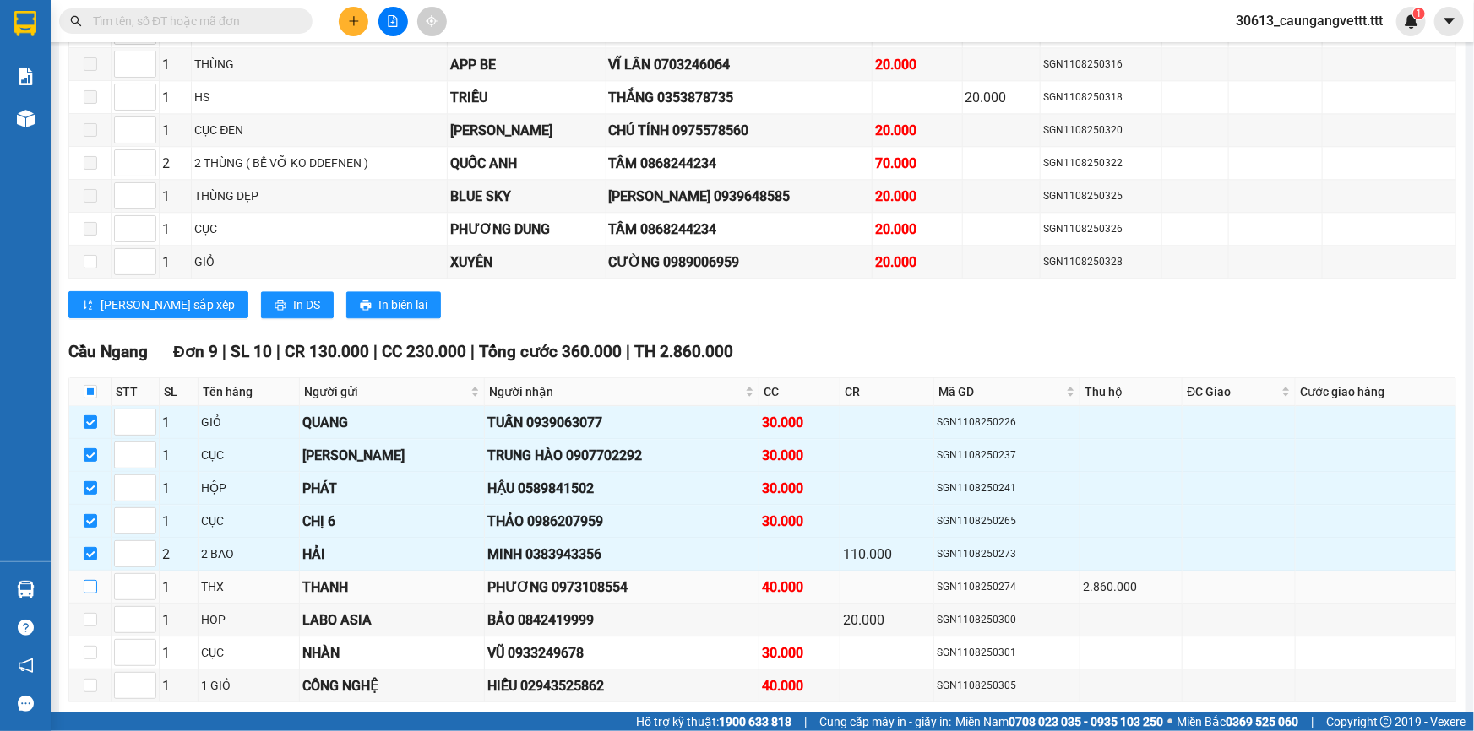
drag, startPoint x: 83, startPoint y: 570, endPoint x: 94, endPoint y: 579, distance: 14.4
click at [84, 580] on input "checkbox" at bounding box center [91, 587] width 14 height 14
checkbox input "true"
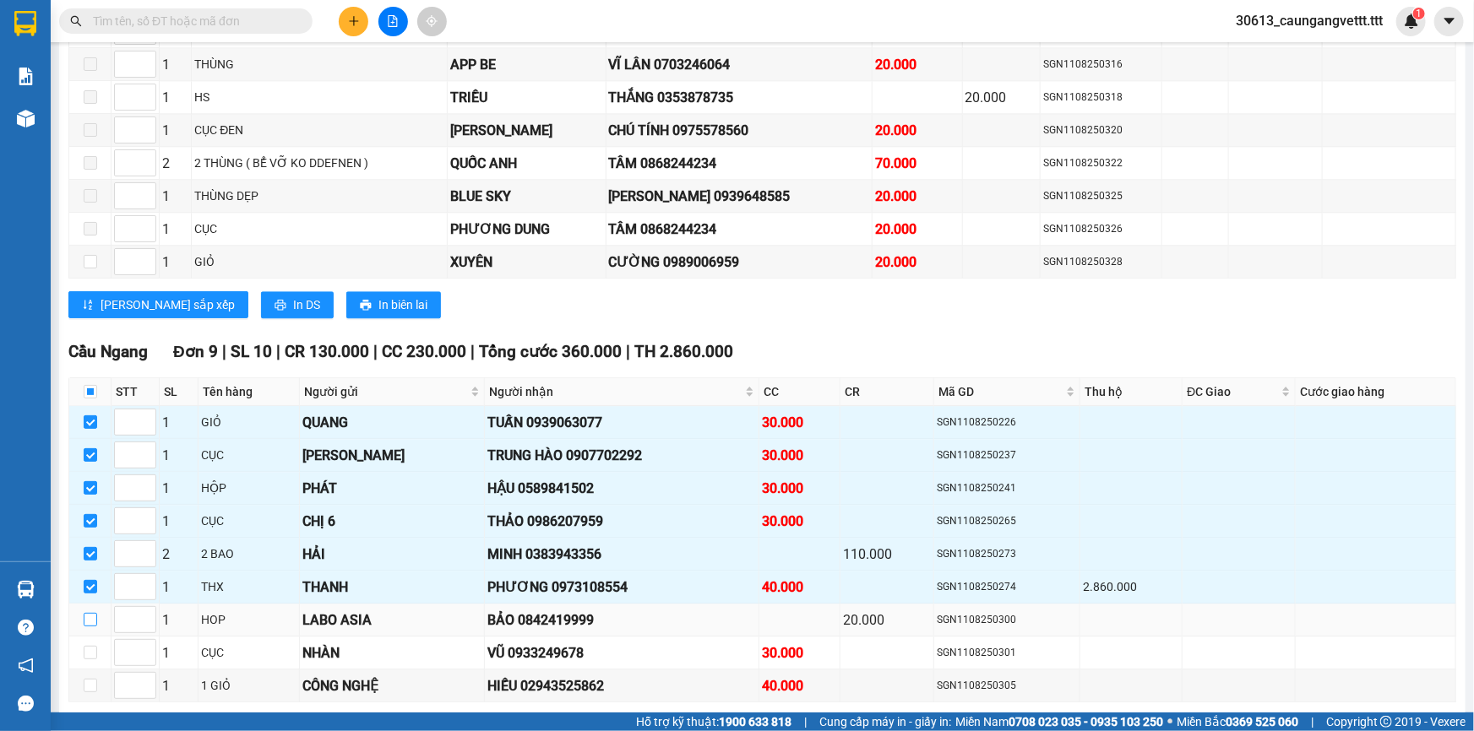
click at [85, 613] on input "checkbox" at bounding box center [91, 620] width 14 height 14
checkbox input "true"
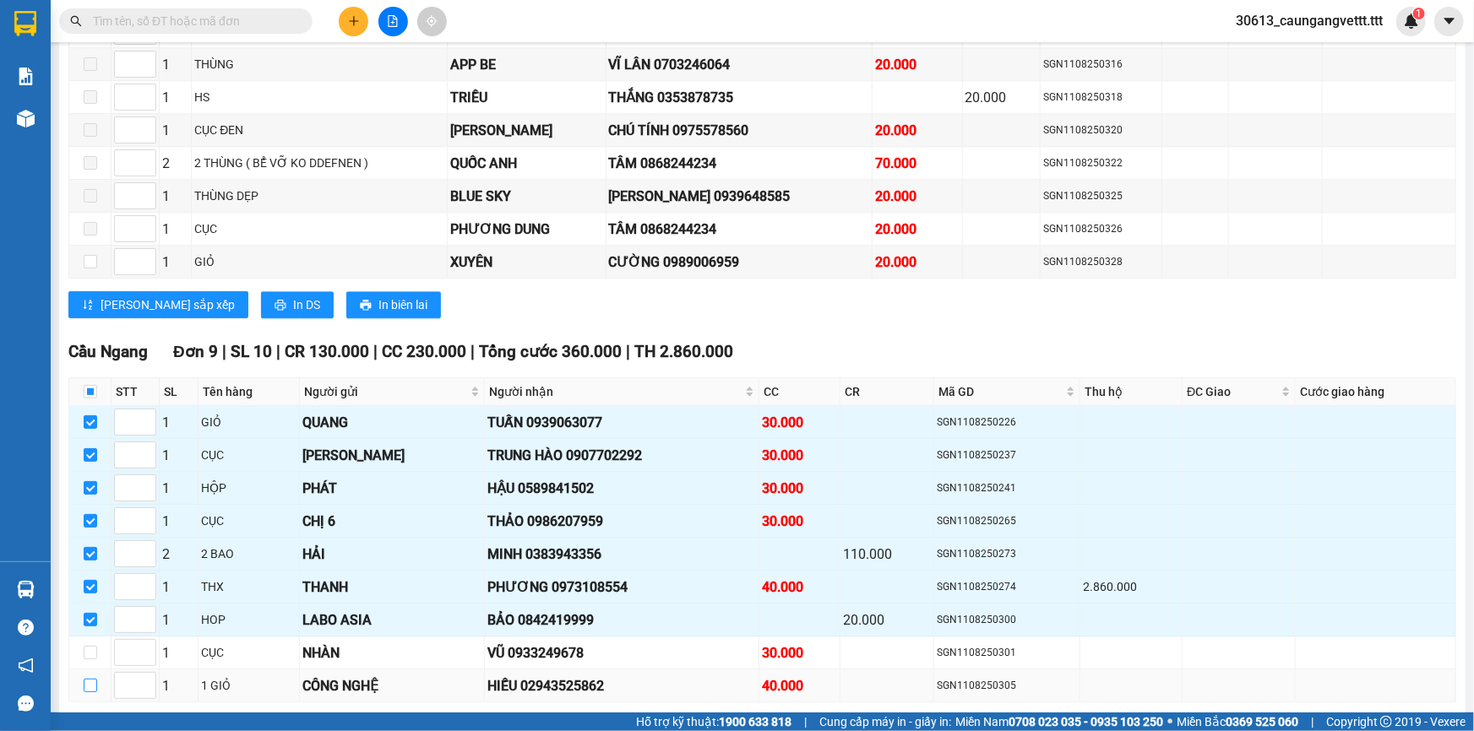
click at [84, 679] on input "checkbox" at bounding box center [91, 686] width 14 height 14
checkbox input "true"
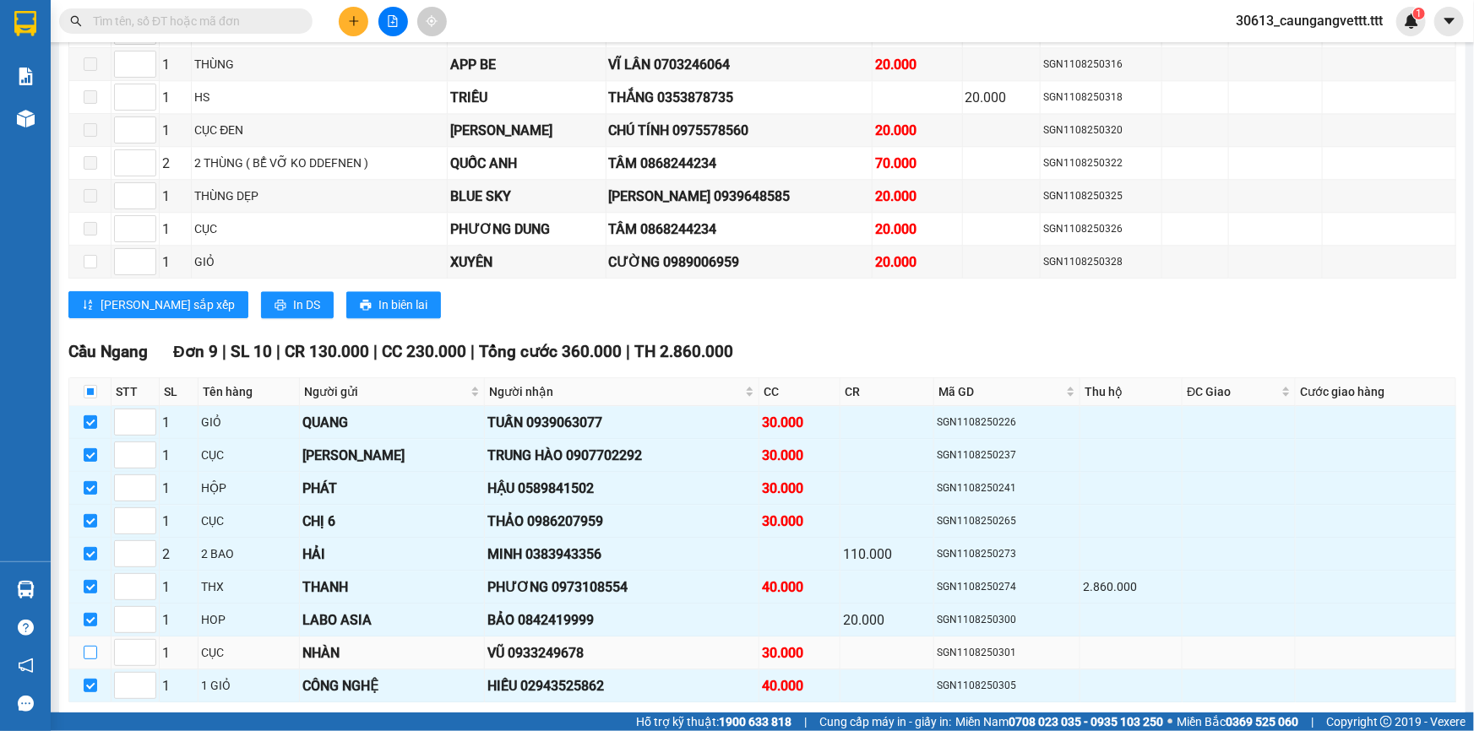
click at [90, 646] on input "checkbox" at bounding box center [91, 653] width 14 height 14
checkbox input "true"
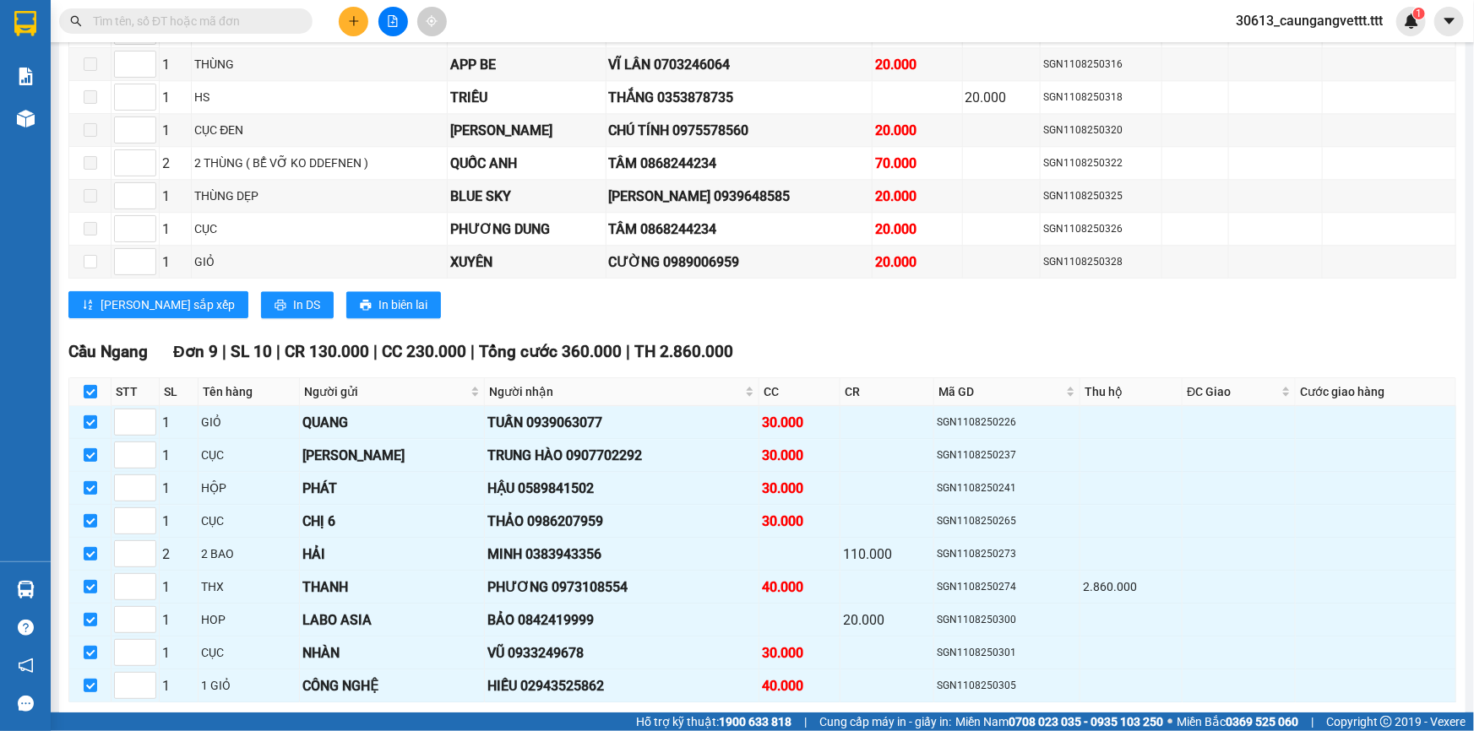
click at [293, 720] on span "Nhập kho nhận" at bounding box center [334, 729] width 82 height 19
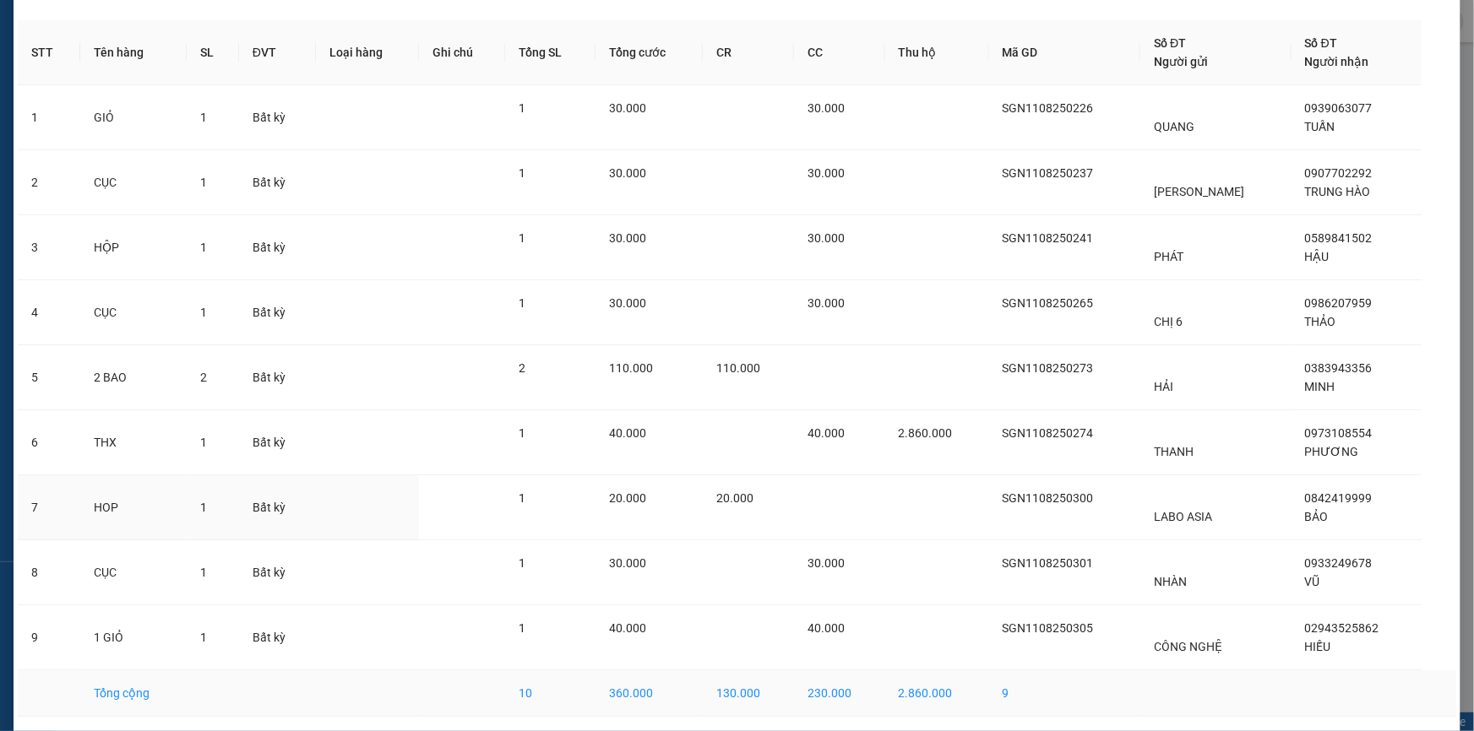
scroll to position [117, 0]
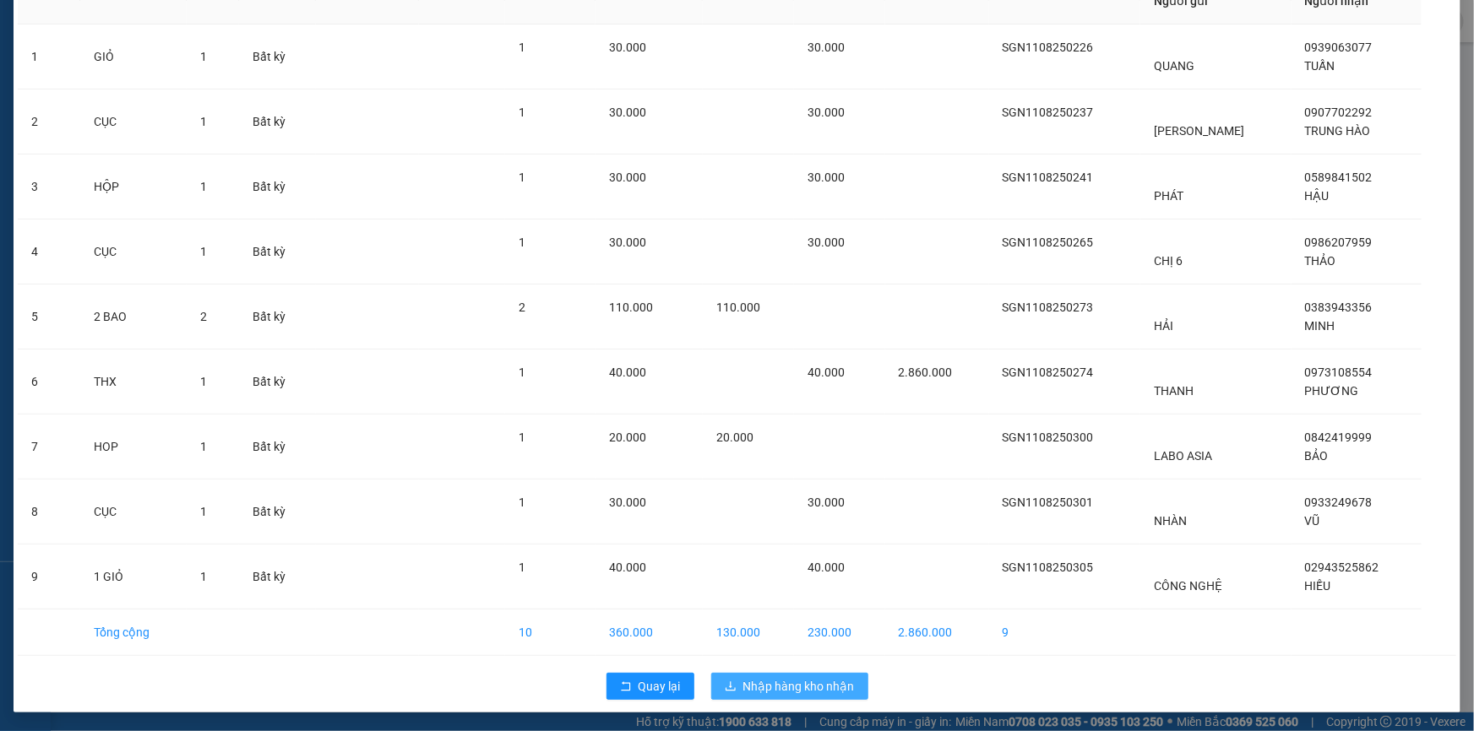
click at [753, 682] on span "Nhập hàng kho nhận" at bounding box center [798, 686] width 111 height 19
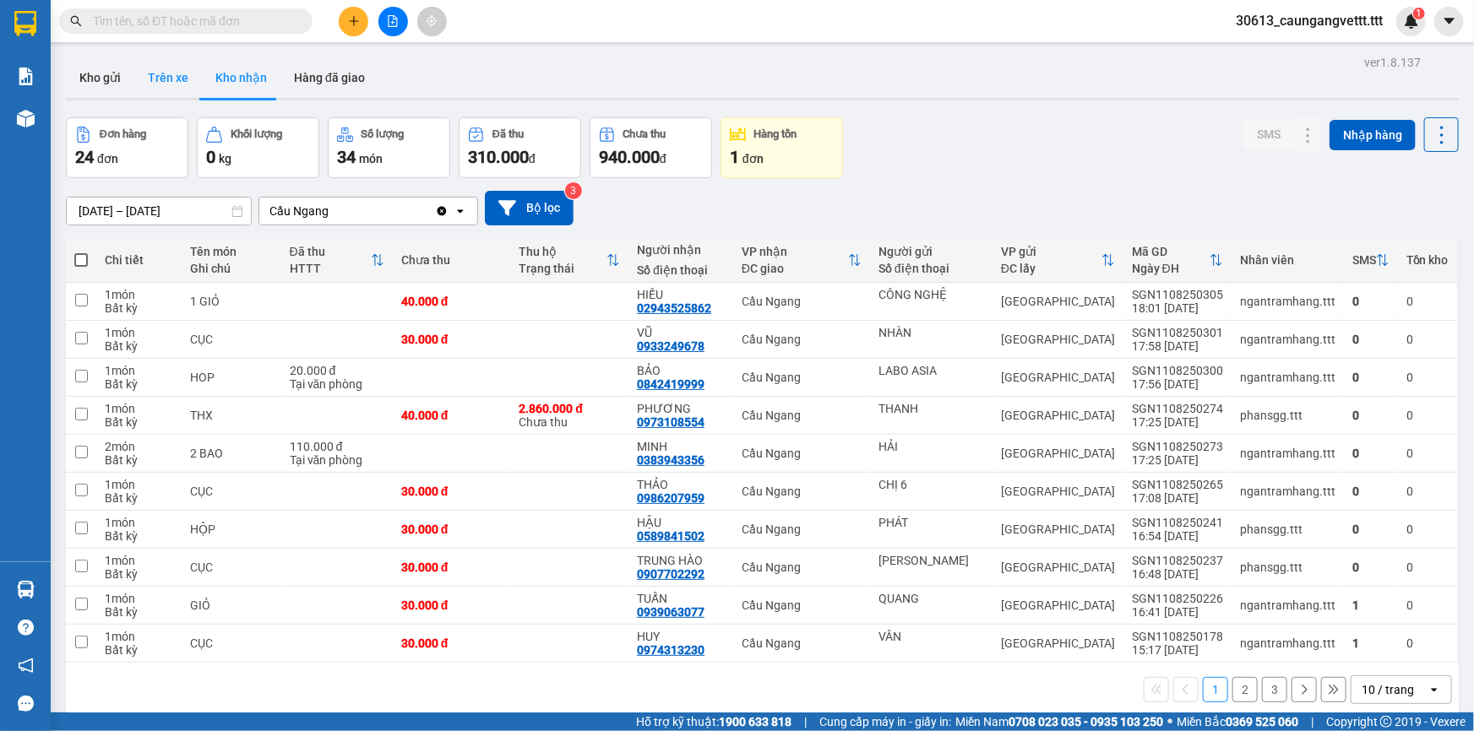
click at [160, 76] on button "Trên xe" at bounding box center [168, 77] width 68 height 41
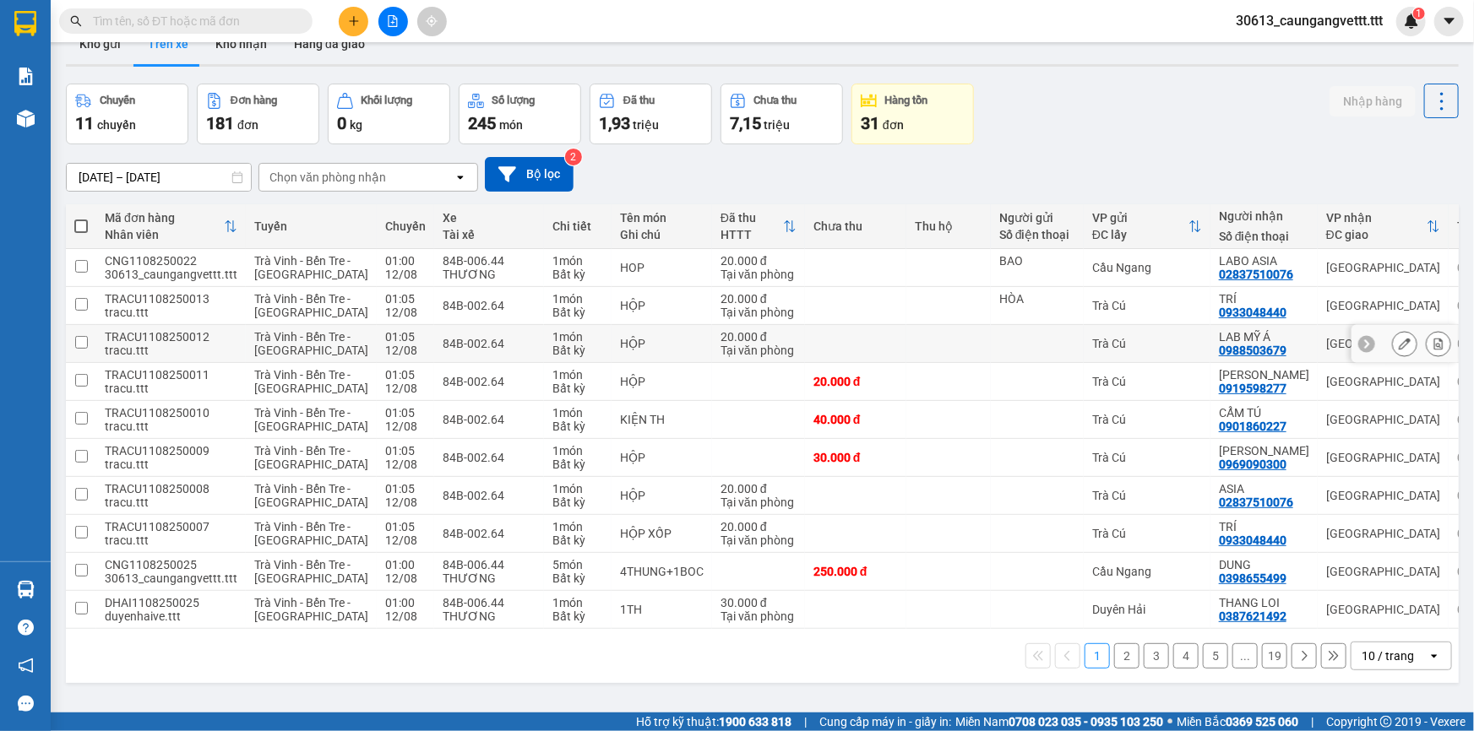
scroll to position [152, 0]
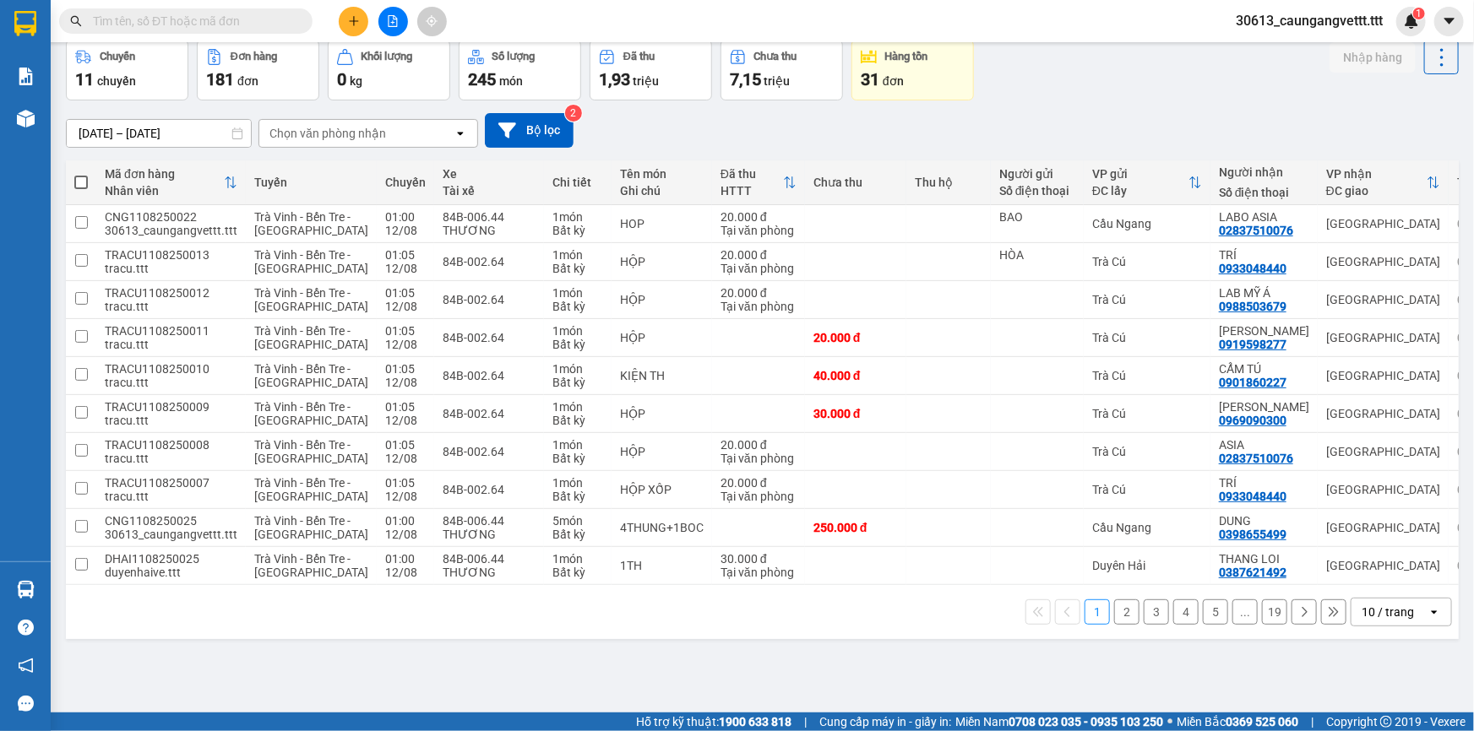
drag, startPoint x: 1384, startPoint y: 677, endPoint x: 1384, endPoint y: 667, distance: 9.3
click at [1384, 621] on div "10 / trang" at bounding box center [1388, 612] width 52 height 17
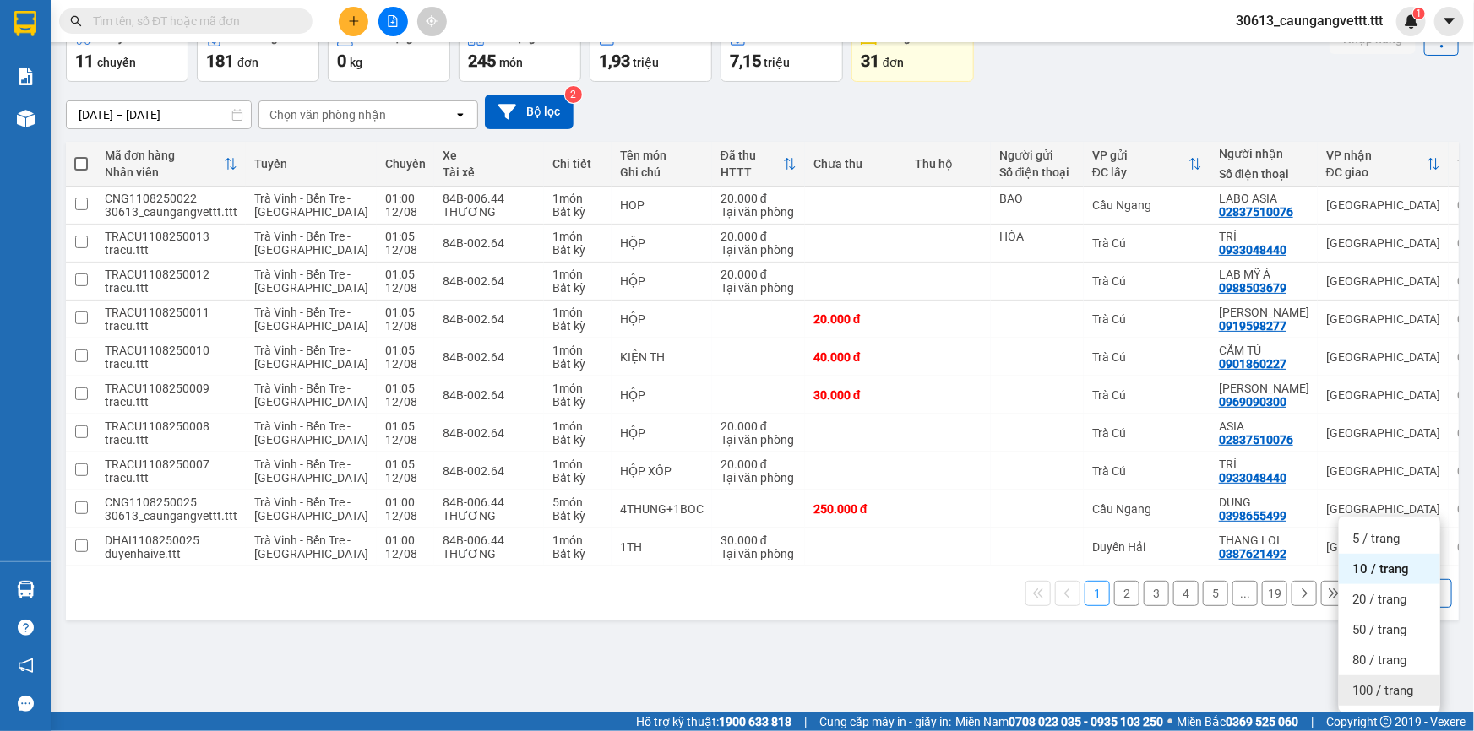
click at [1381, 682] on span "100 / trang" at bounding box center [1382, 690] width 61 height 17
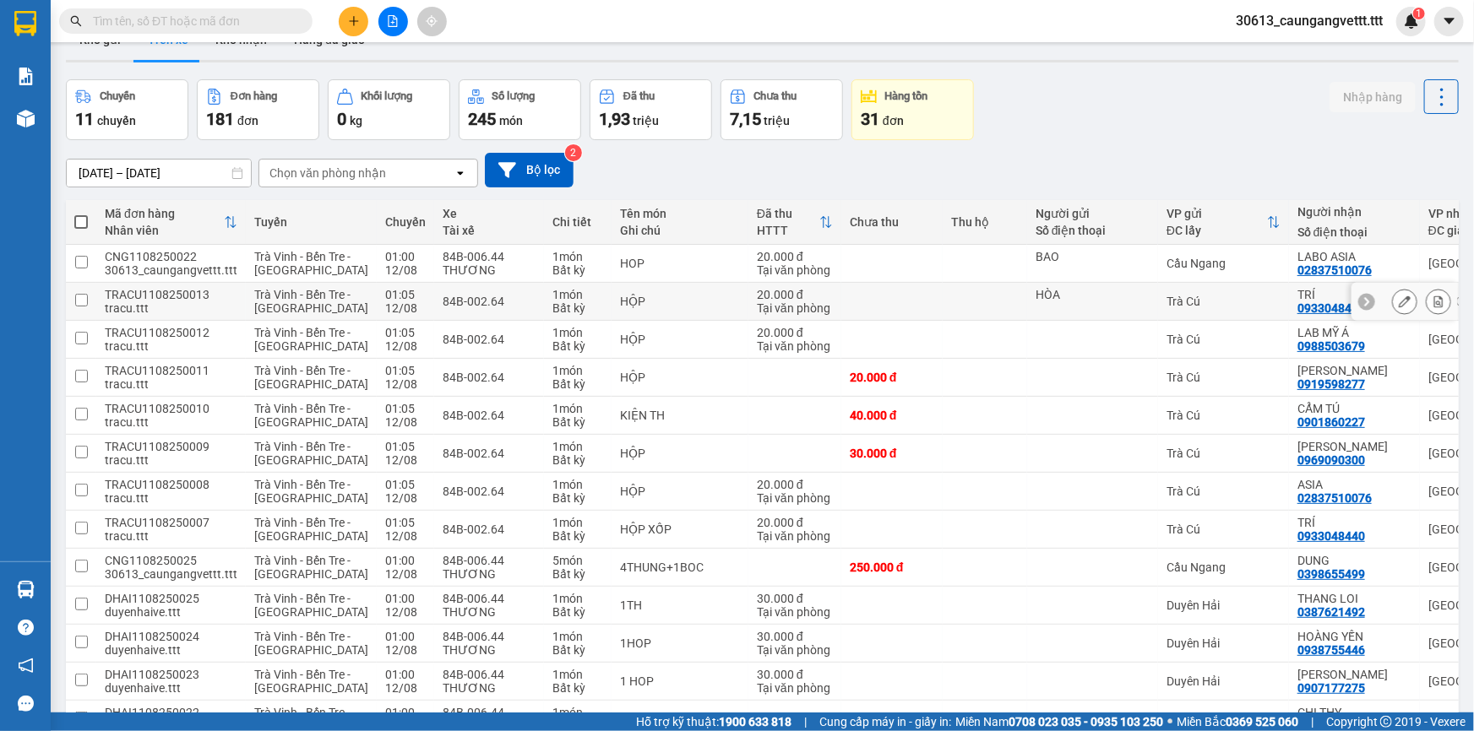
scroll to position [0, 0]
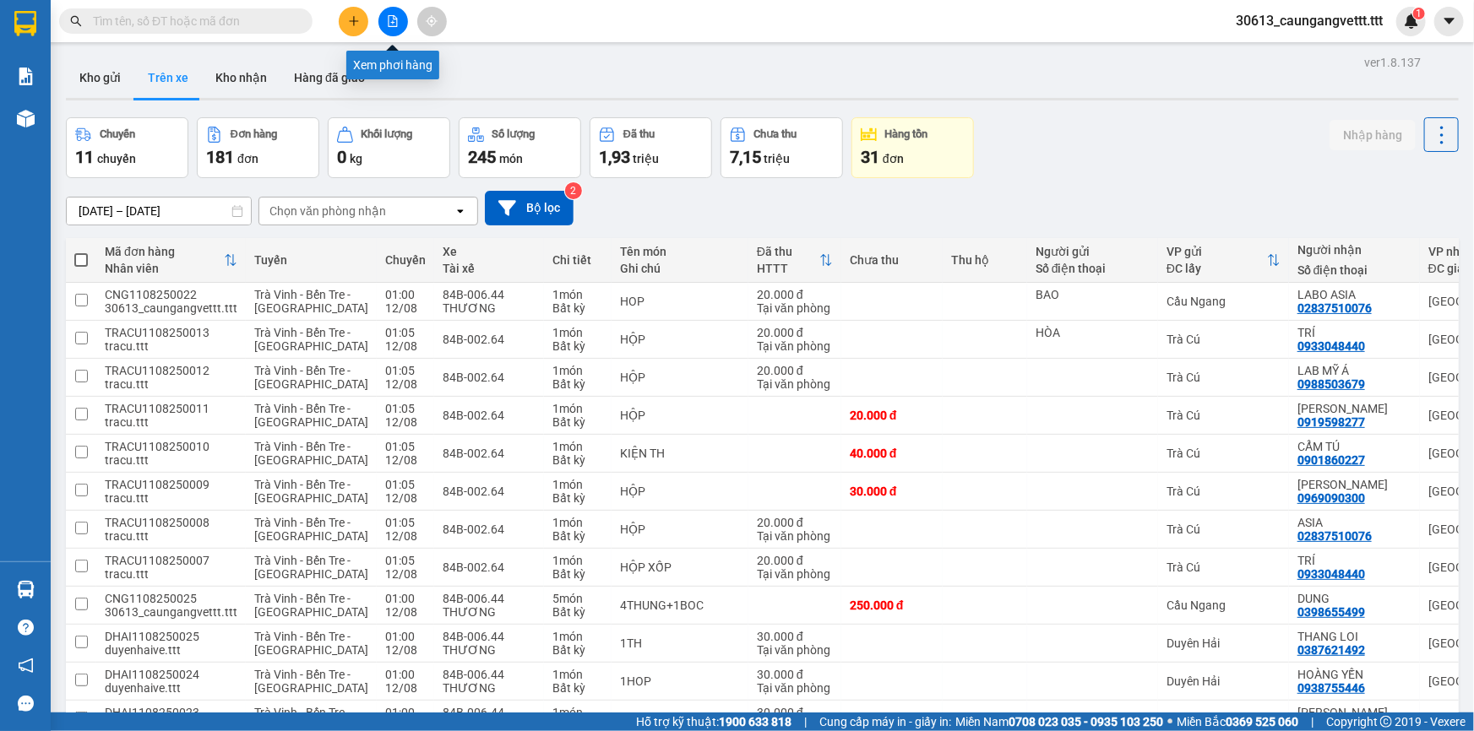
click at [394, 23] on icon "file-add" at bounding box center [393, 21] width 12 height 12
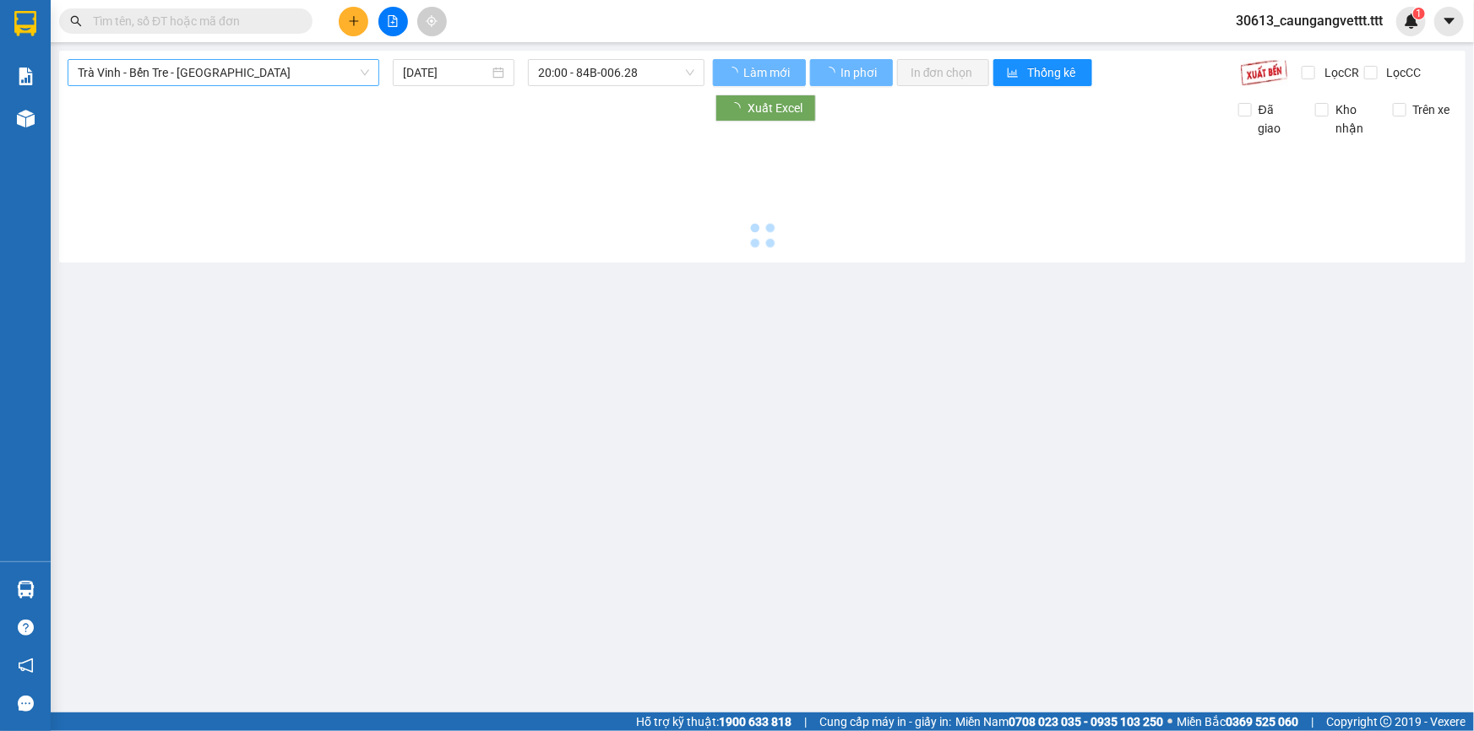
type input "[DATE]"
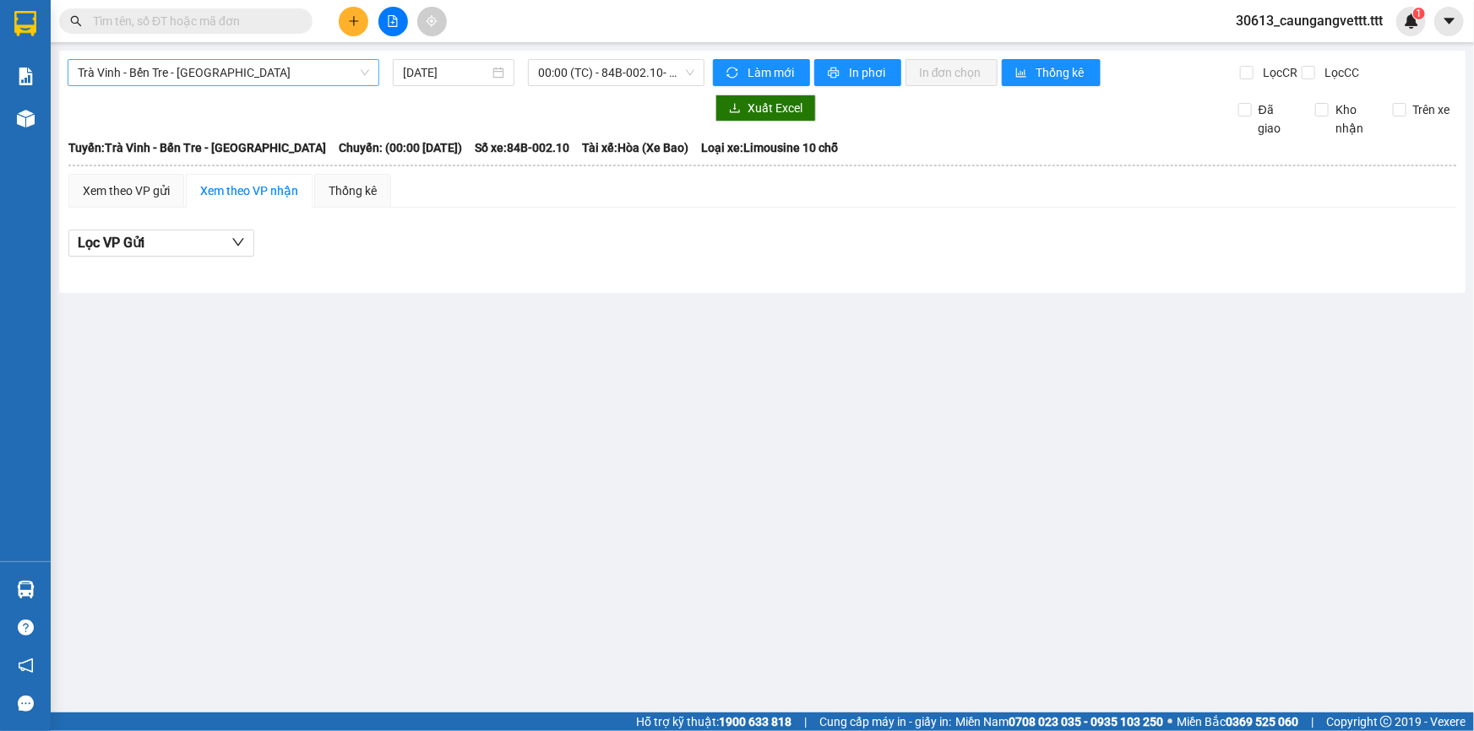
click at [249, 73] on span "Trà Vinh - Bến Tre - [GEOGRAPHIC_DATA]" at bounding box center [223, 72] width 291 height 25
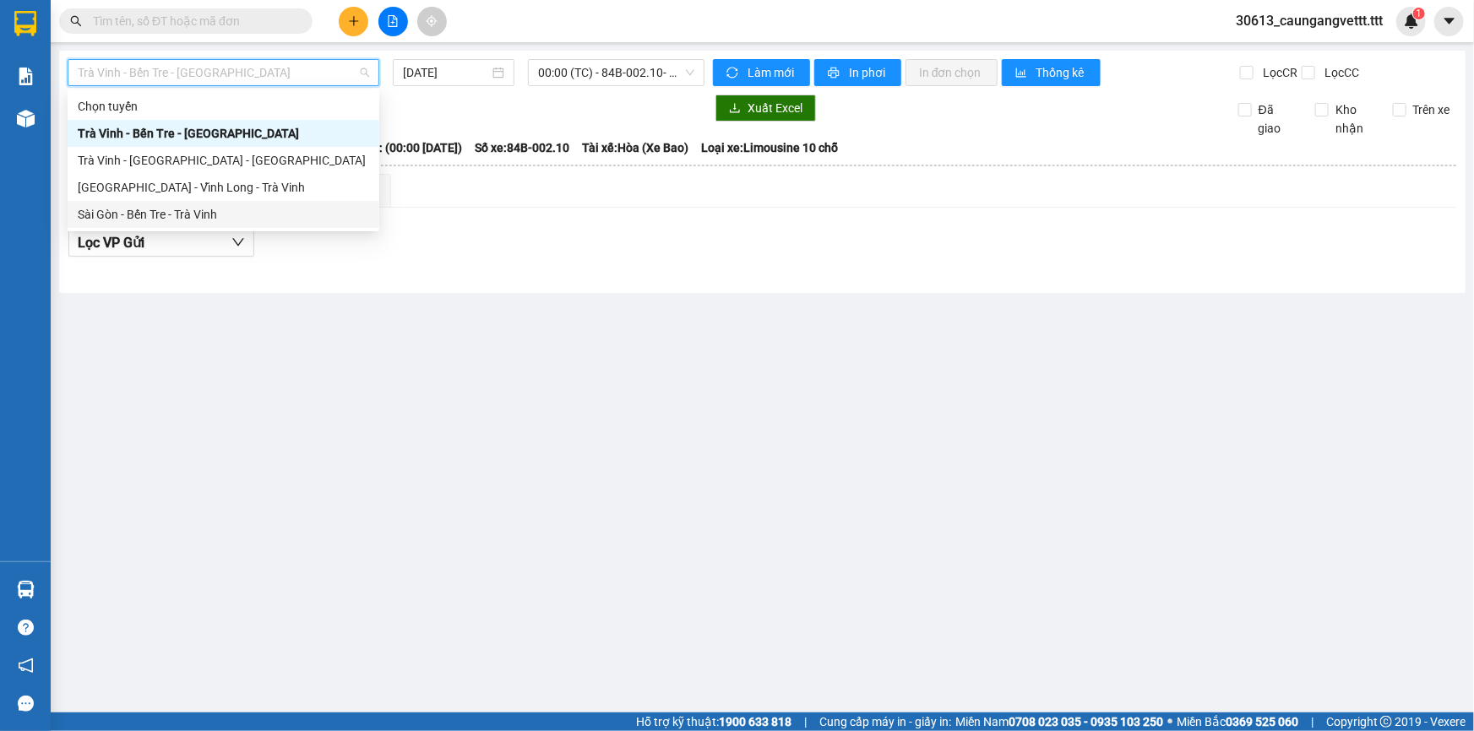
click at [200, 215] on div "Sài Gòn - Bến Tre - Trà Vinh" at bounding box center [223, 214] width 291 height 19
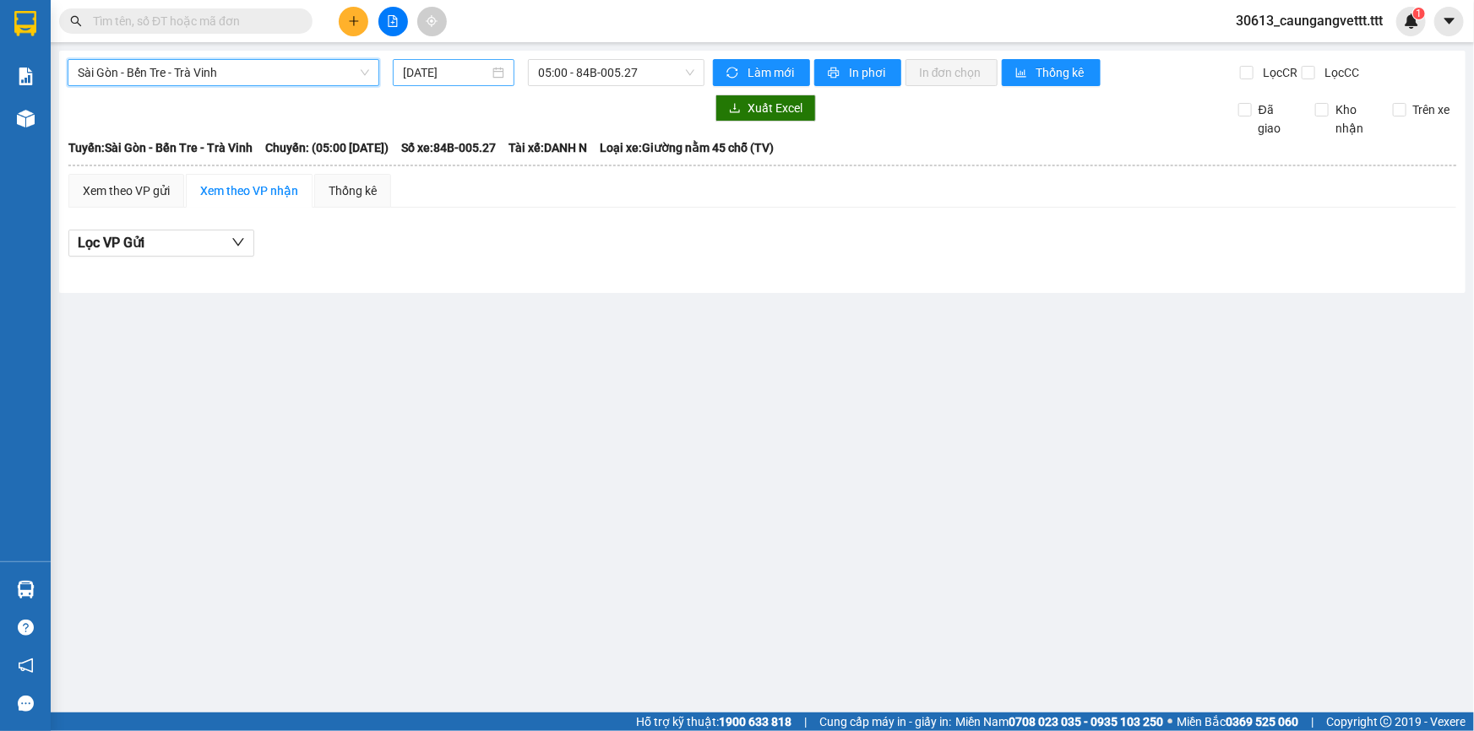
click at [415, 66] on input "[DATE]" at bounding box center [446, 72] width 86 height 19
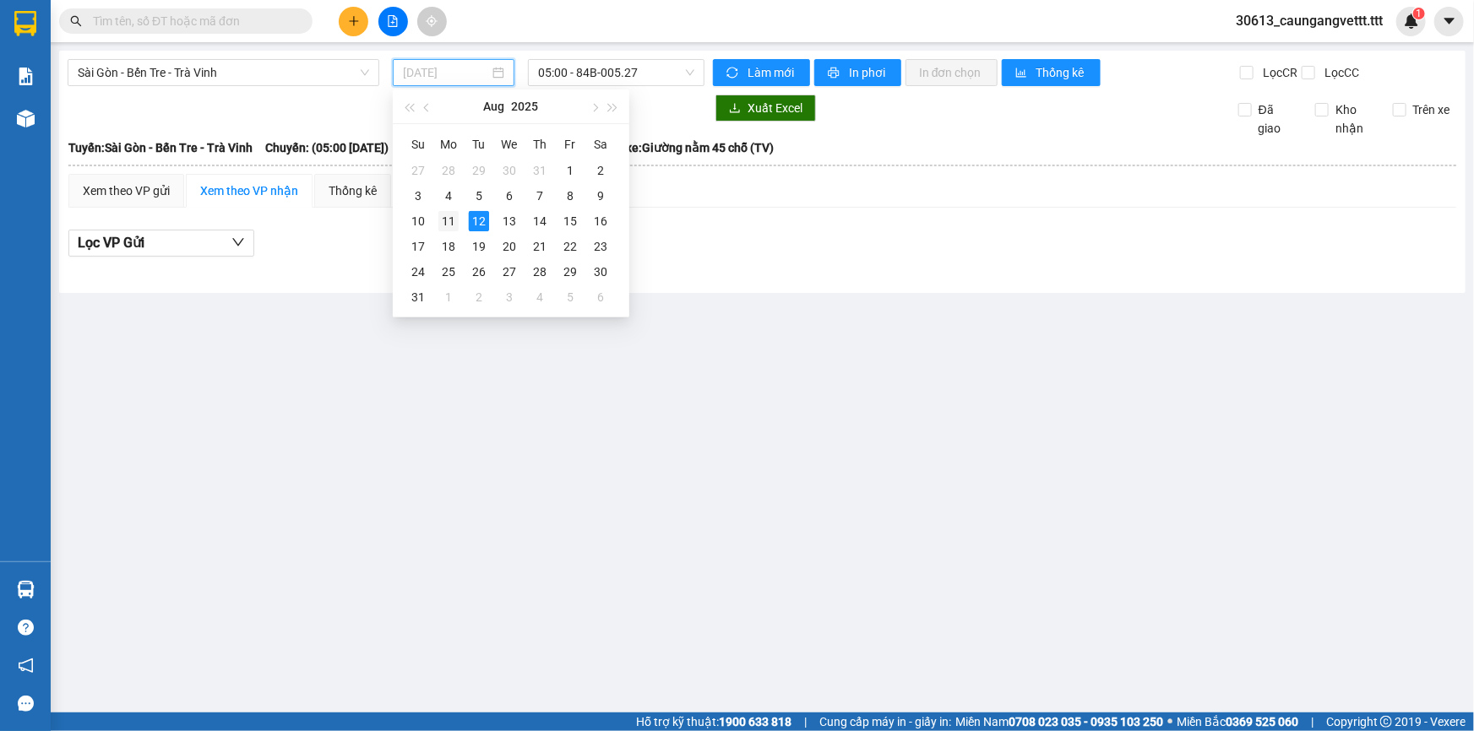
click at [443, 218] on div "11" at bounding box center [448, 221] width 20 height 20
type input "[DATE]"
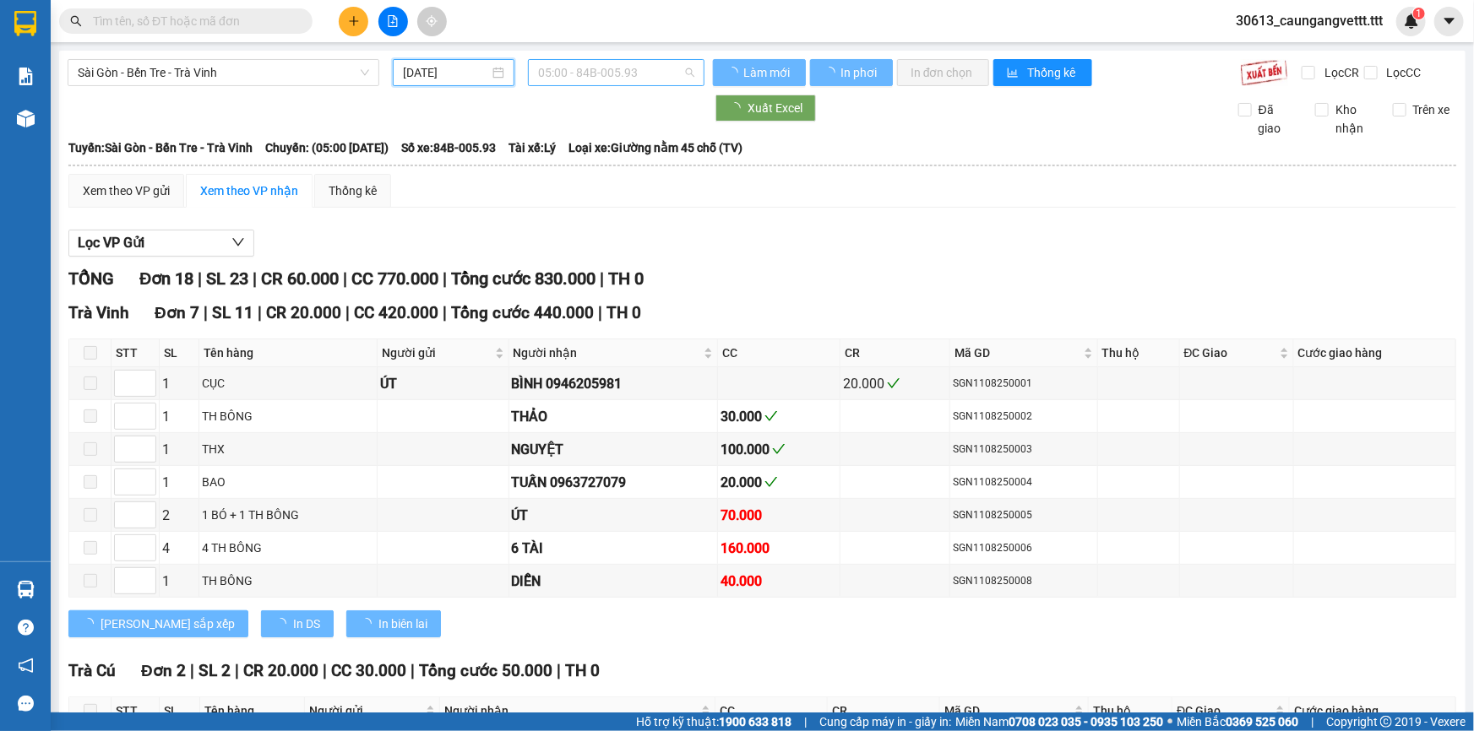
click at [545, 73] on span "05:00 - 84B-005.93" at bounding box center [616, 72] width 156 height 25
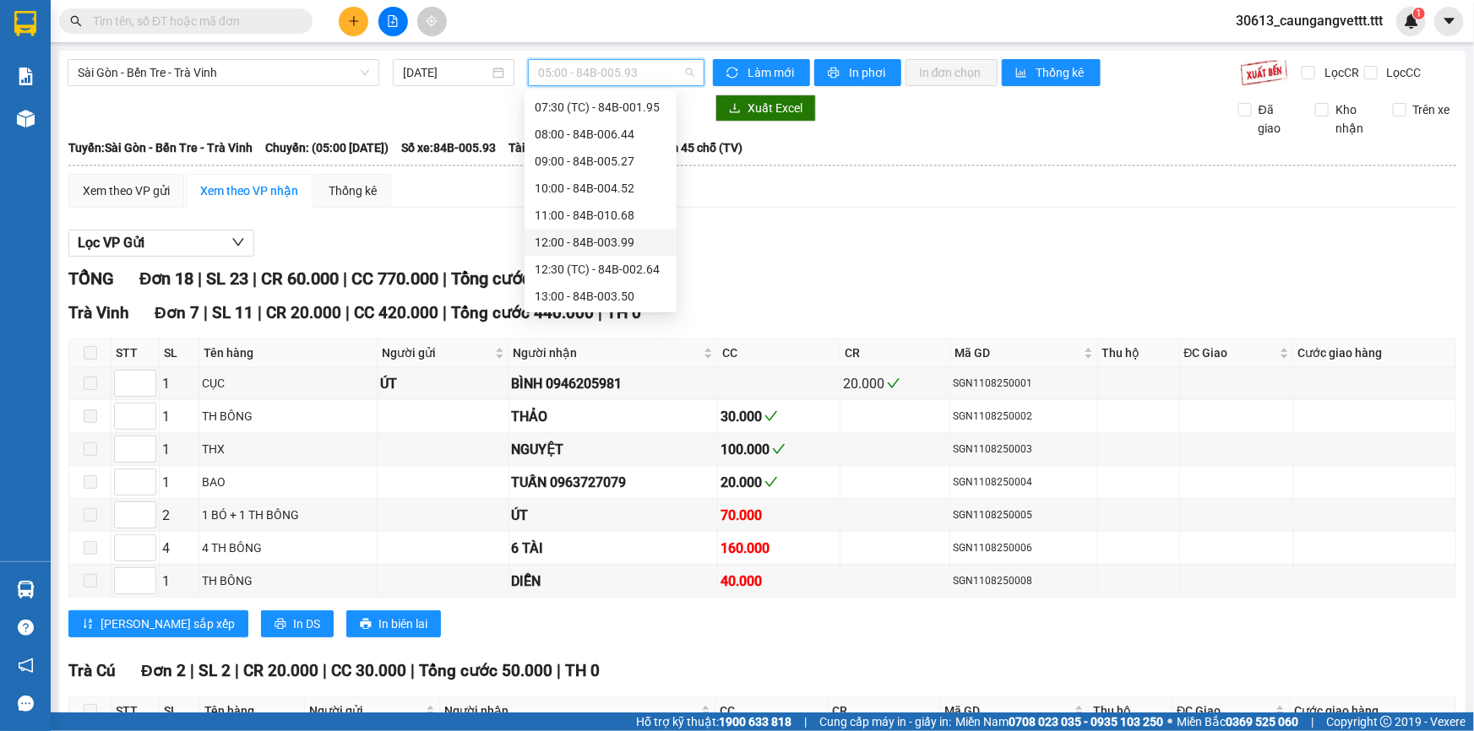
scroll to position [409, 0]
click at [575, 149] on div "16:00 - 84B-004.54" at bounding box center [601, 157] width 132 height 19
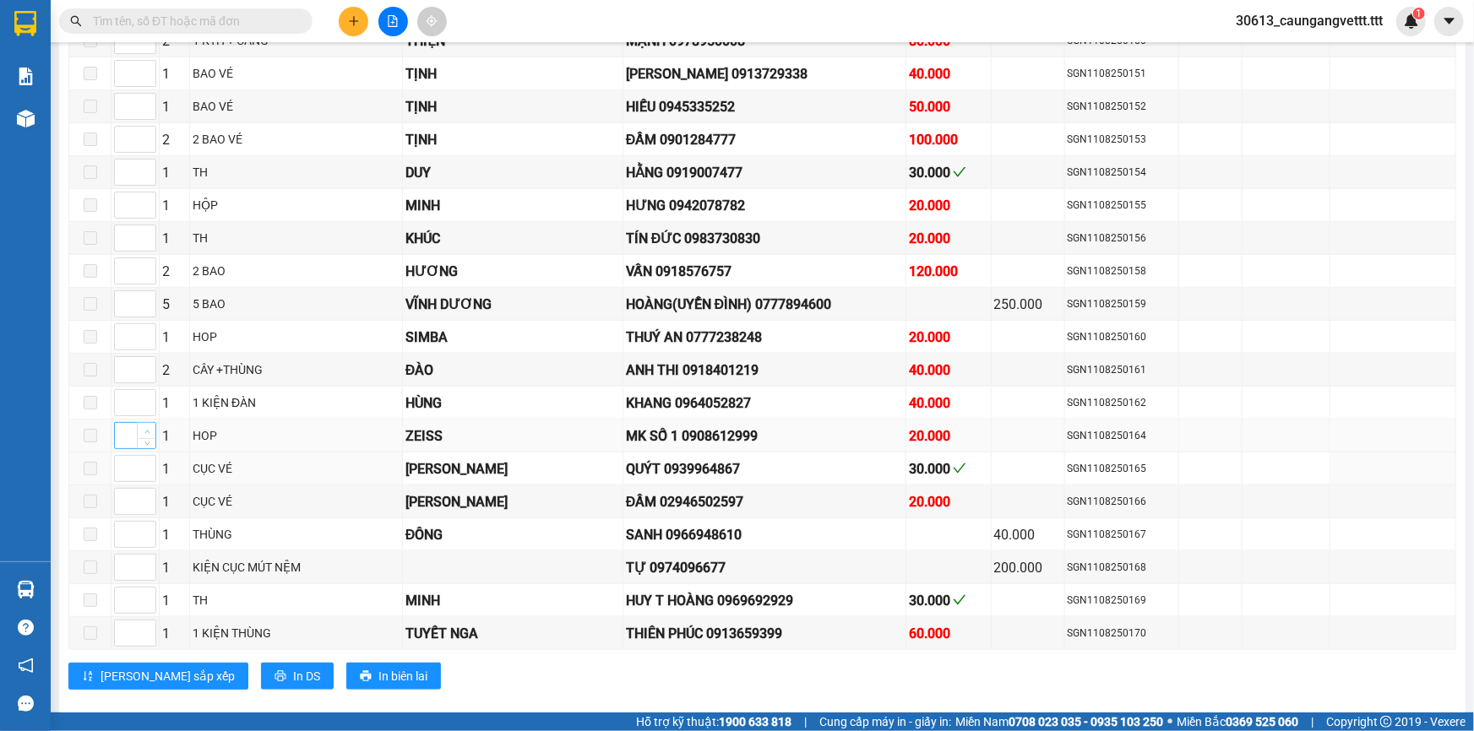
scroll to position [1228, 0]
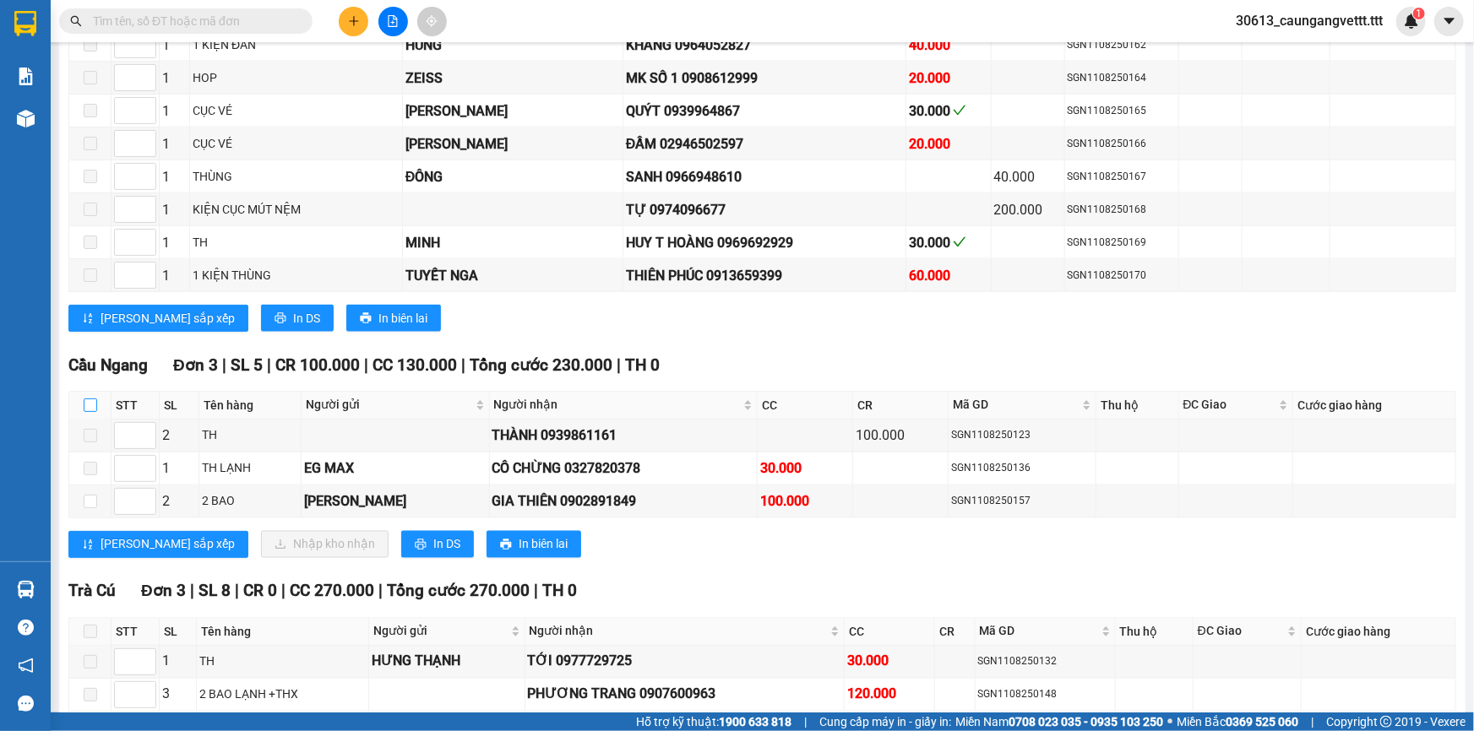
click at [89, 399] on input "checkbox" at bounding box center [91, 406] width 14 height 14
checkbox input "true"
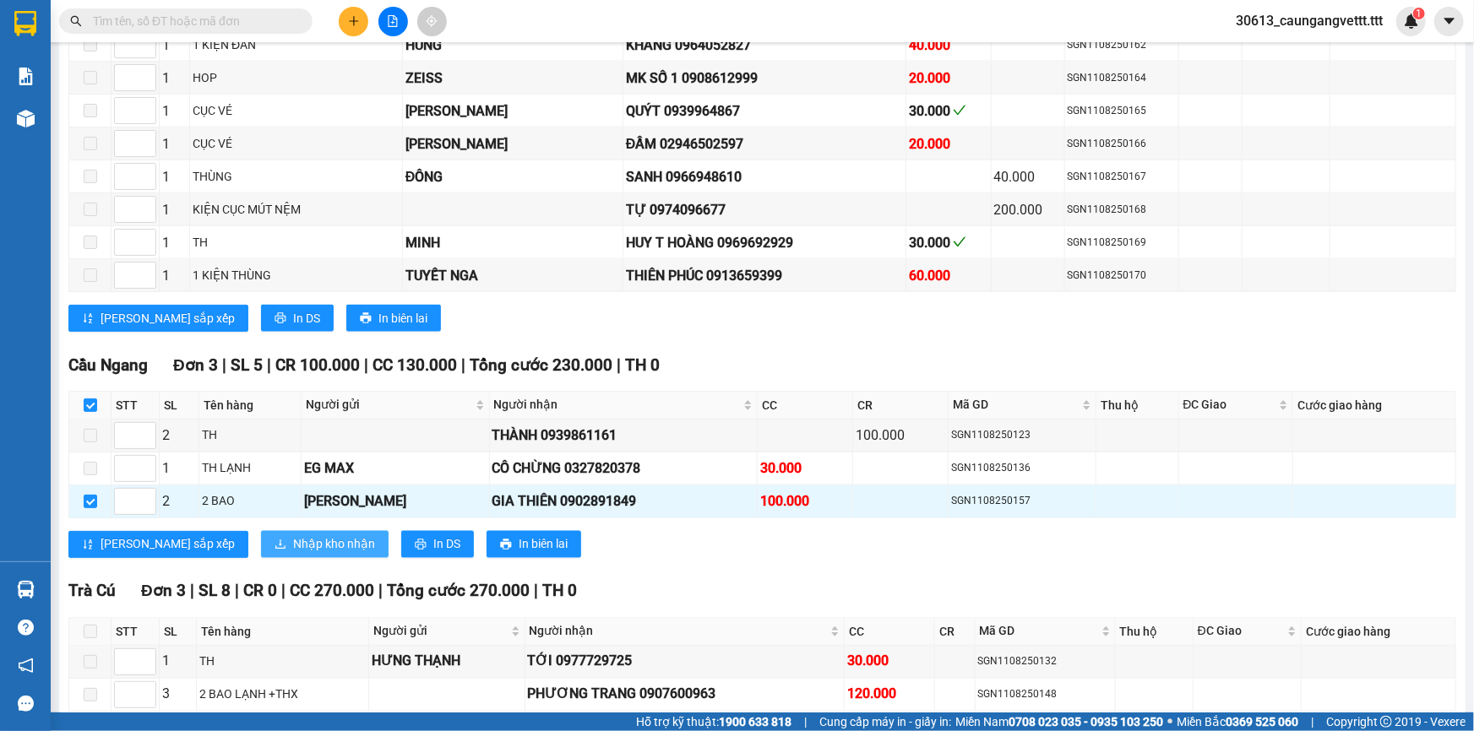
click at [293, 535] on span "Nhập kho nhận" at bounding box center [334, 544] width 82 height 19
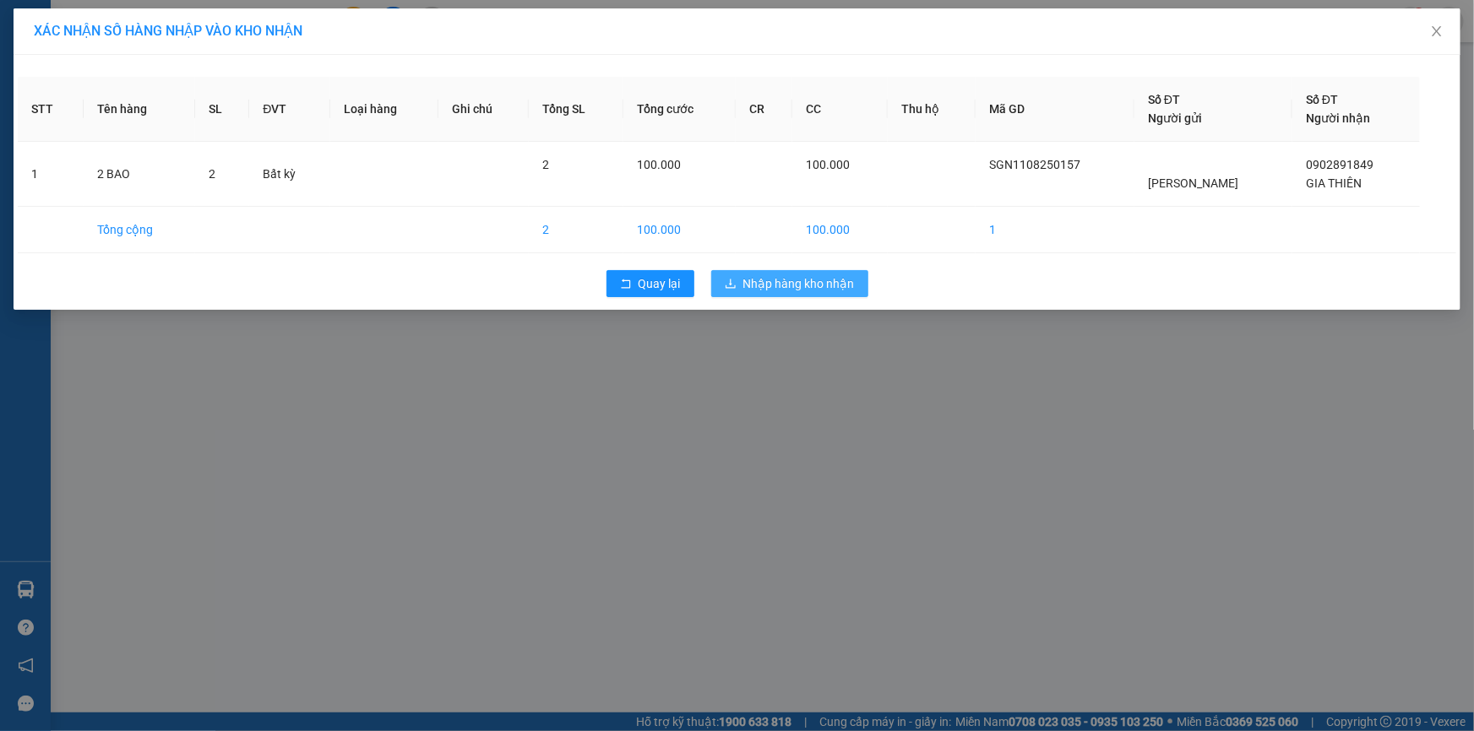
click at [787, 278] on span "Nhập hàng kho nhận" at bounding box center [798, 284] width 111 height 19
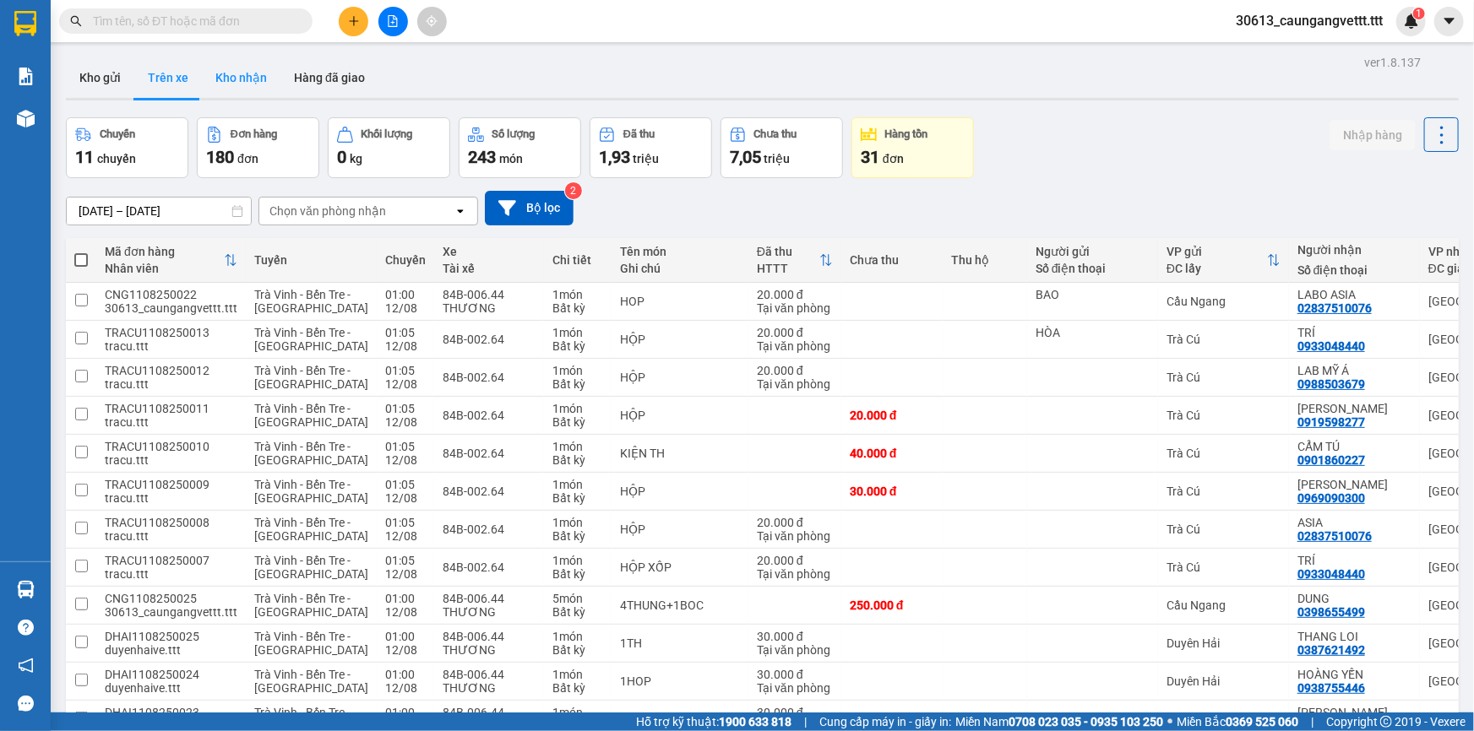
click at [237, 77] on button "Kho nhận" at bounding box center [241, 77] width 79 height 41
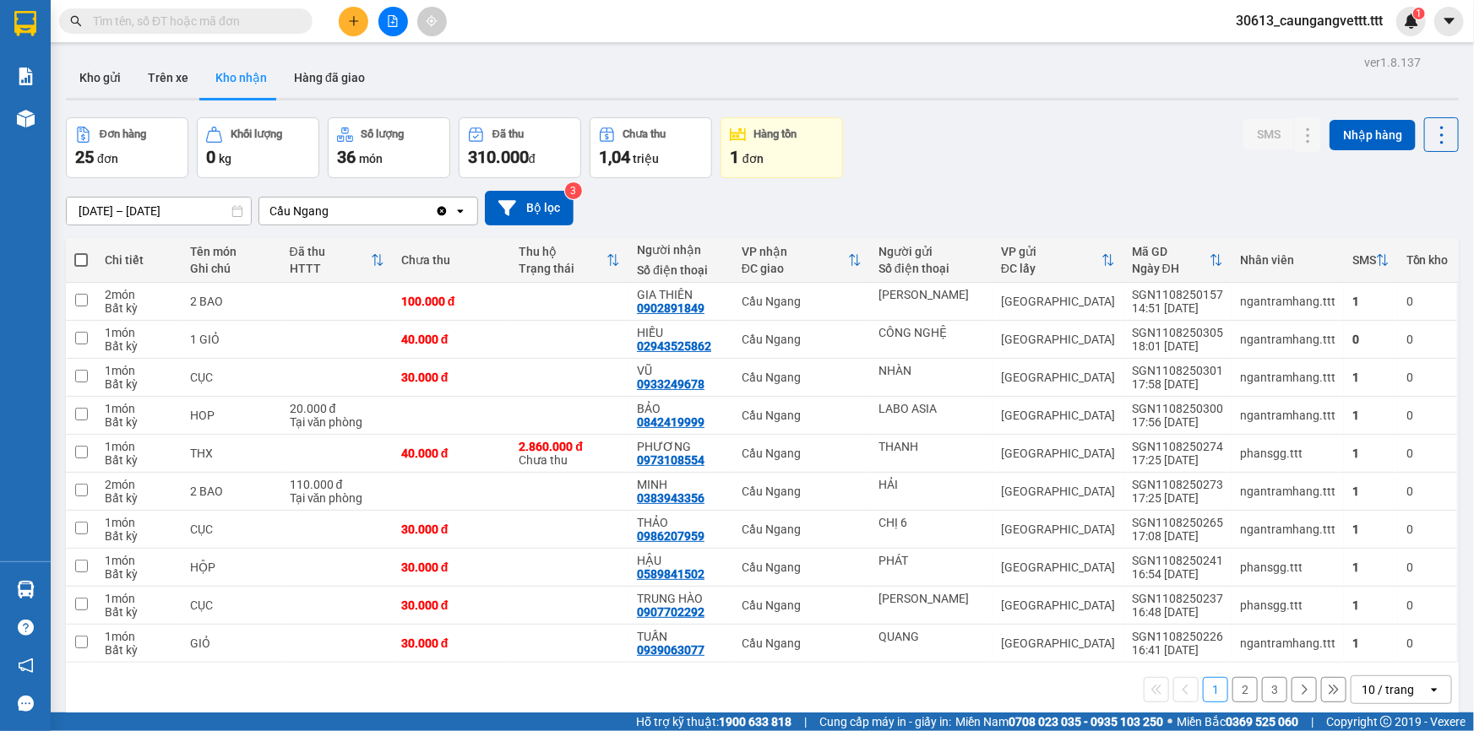
click at [1386, 685] on div "10 / trang" at bounding box center [1388, 690] width 52 height 17
click at [1380, 655] on span "100 / trang" at bounding box center [1382, 652] width 61 height 17
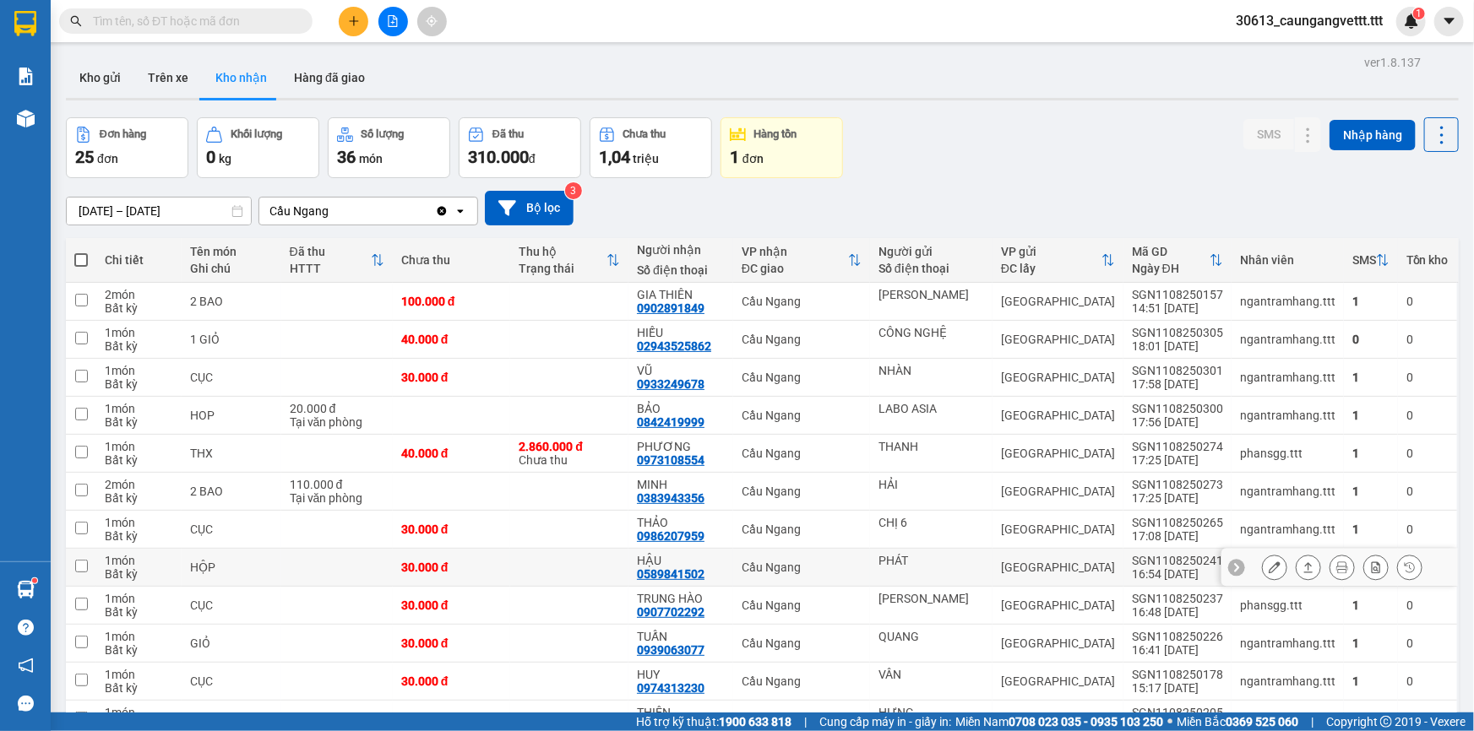
click at [1269, 566] on icon at bounding box center [1275, 568] width 12 height 12
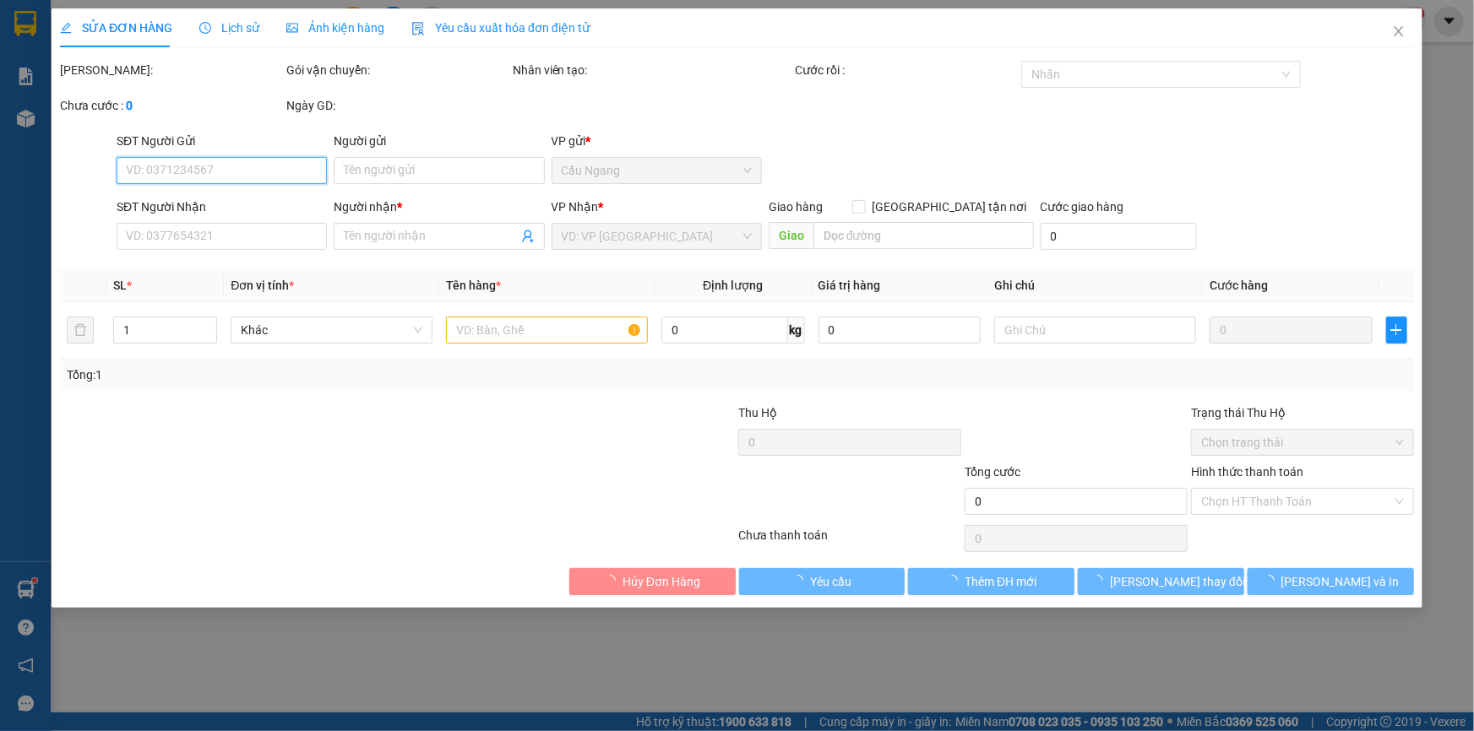
type input "PHÁT"
type input "0589841502"
type input "HẬU"
type input "30.000"
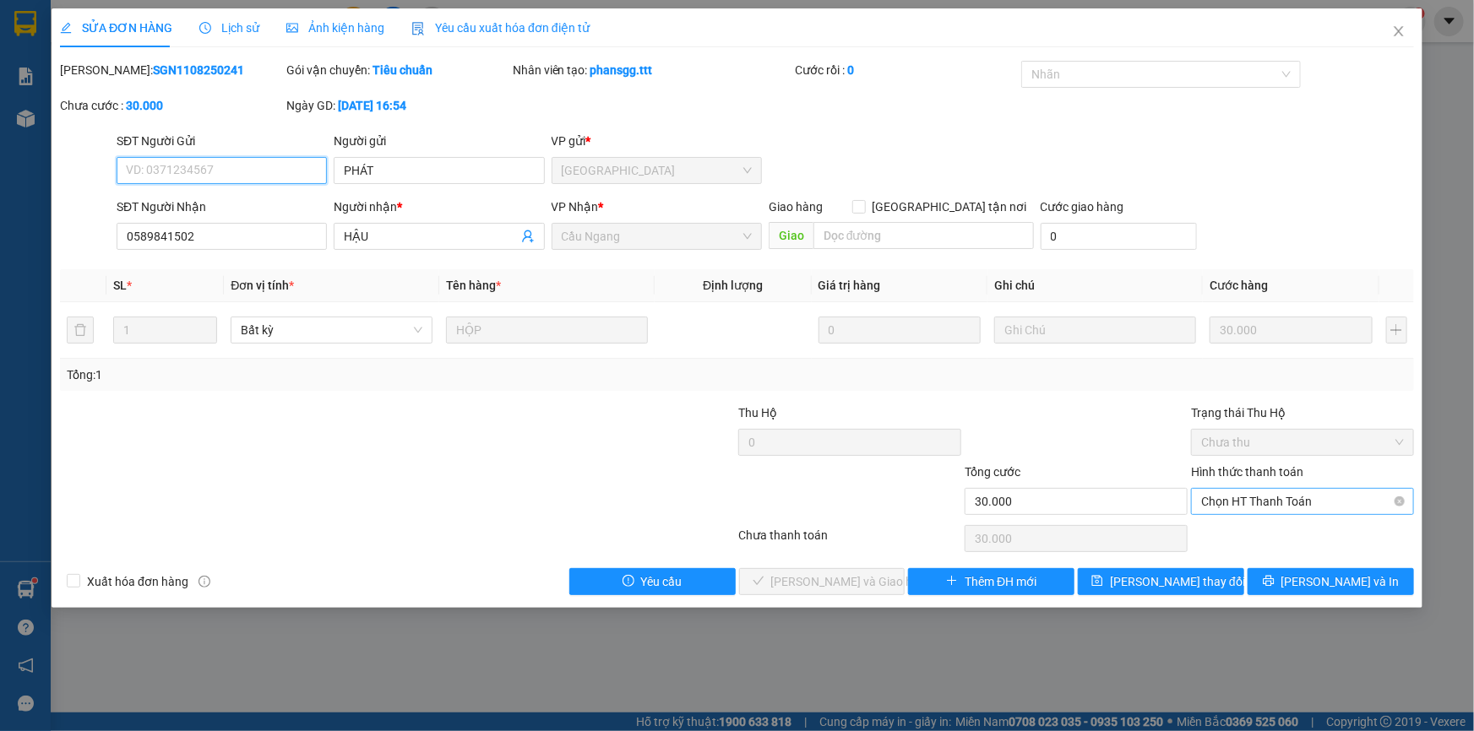
click at [1242, 507] on span "Chọn HT Thanh Toán" at bounding box center [1302, 501] width 203 height 25
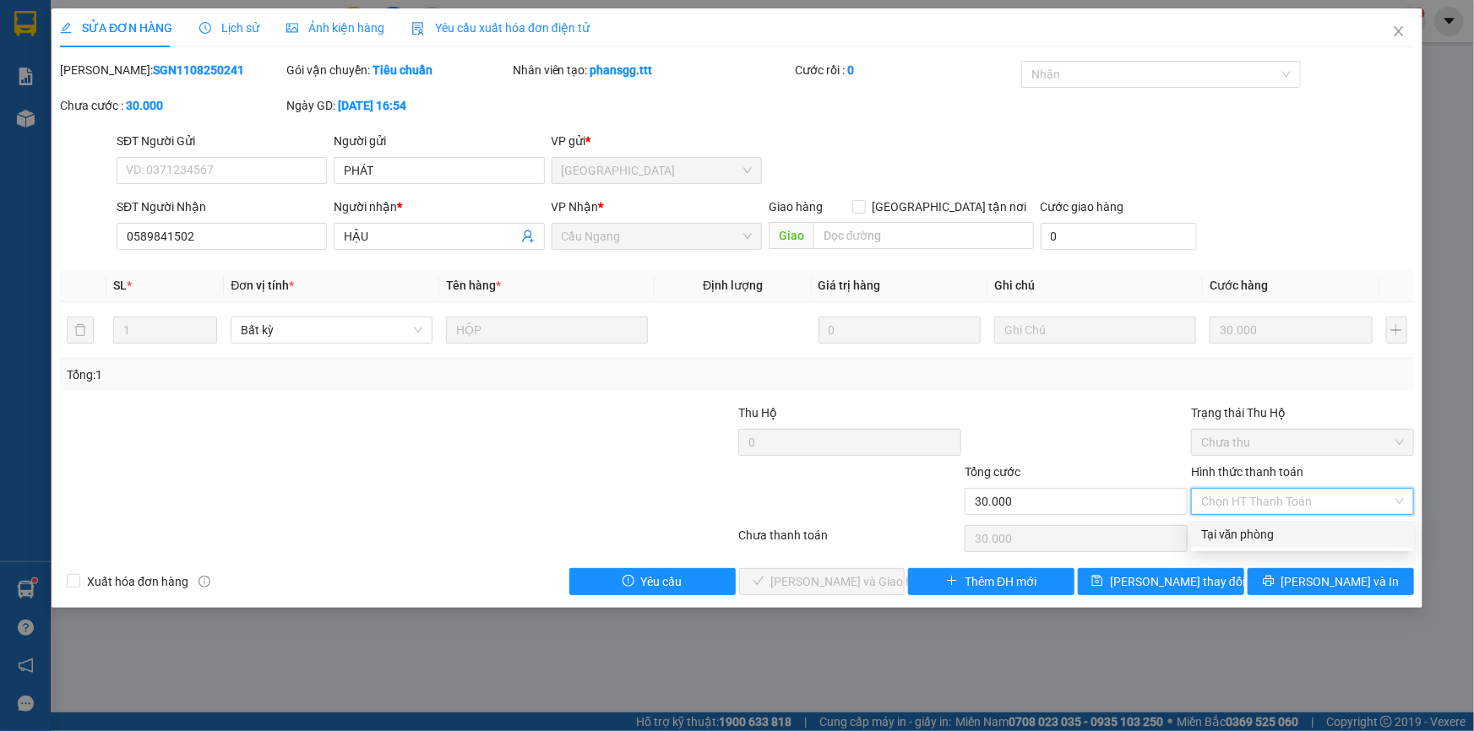
click at [1238, 535] on div "Tại văn phòng" at bounding box center [1302, 534] width 203 height 19
type input "0"
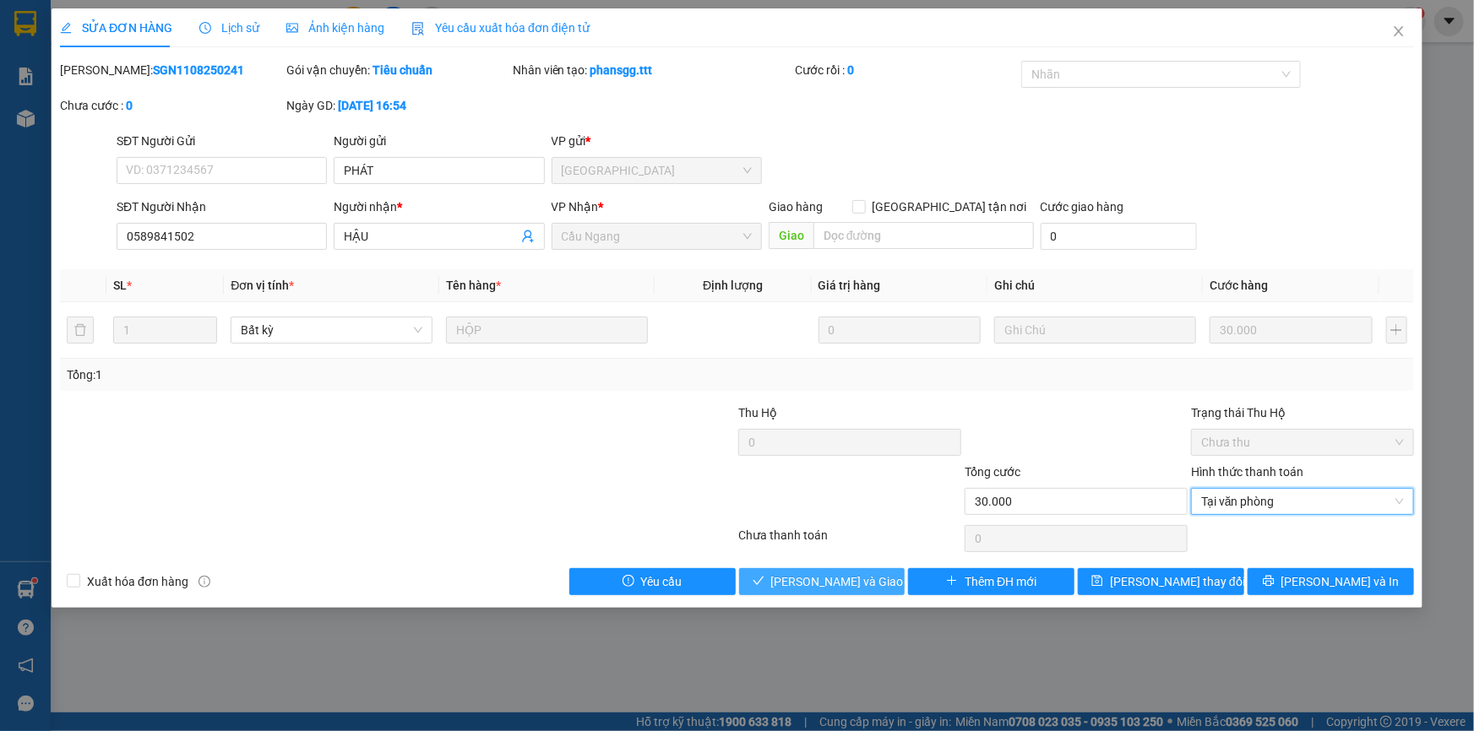
click at [851, 581] on span "[PERSON_NAME] và Giao hàng" at bounding box center [852, 582] width 162 height 19
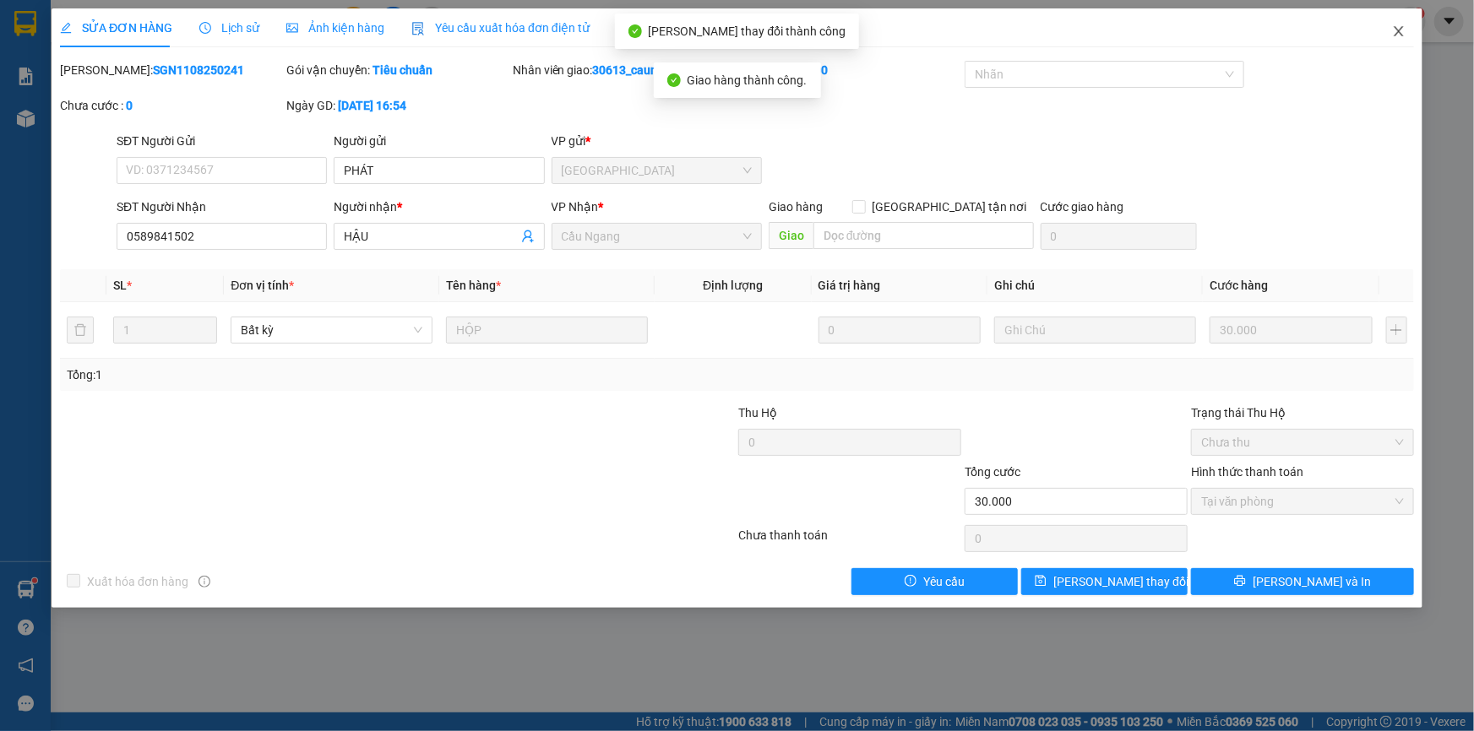
click at [1394, 30] on icon "close" at bounding box center [1399, 31] width 14 height 14
